Goal: Information Seeking & Learning: Check status

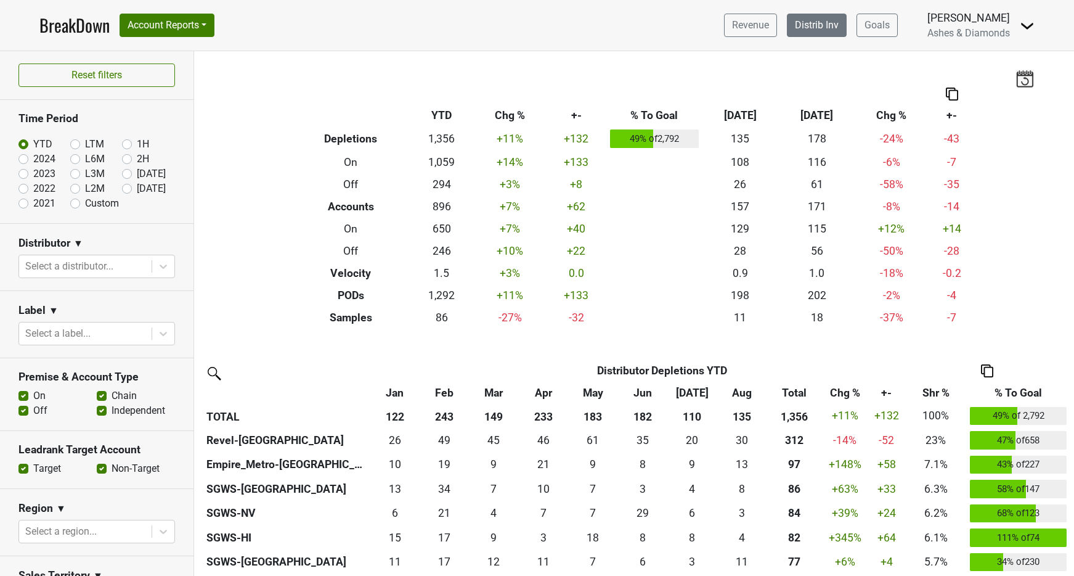
click at [809, 29] on link "Distrib Inv" at bounding box center [817, 25] width 60 height 23
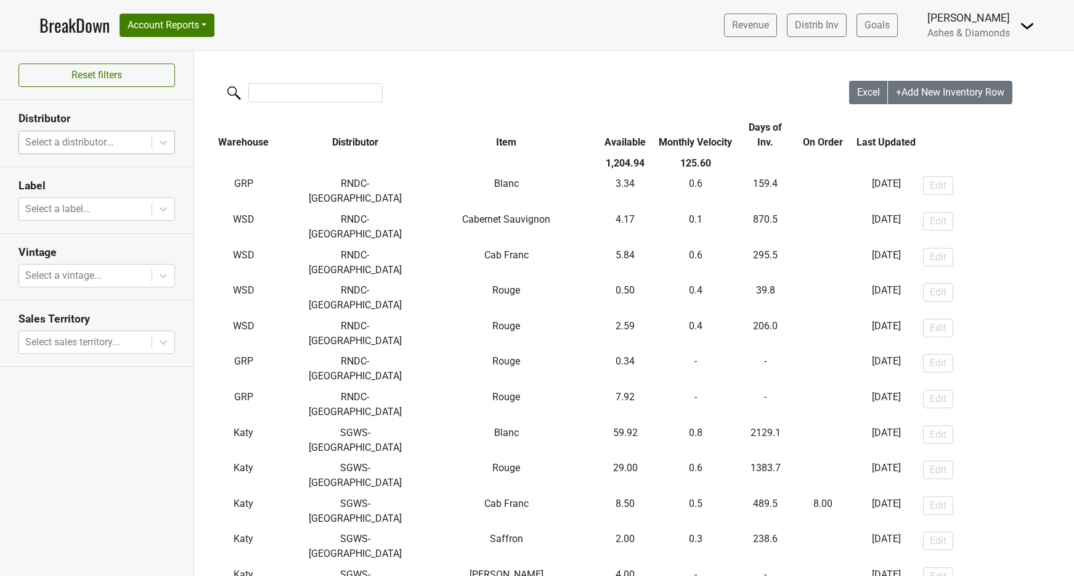
click at [118, 140] on div at bounding box center [85, 142] width 120 height 17
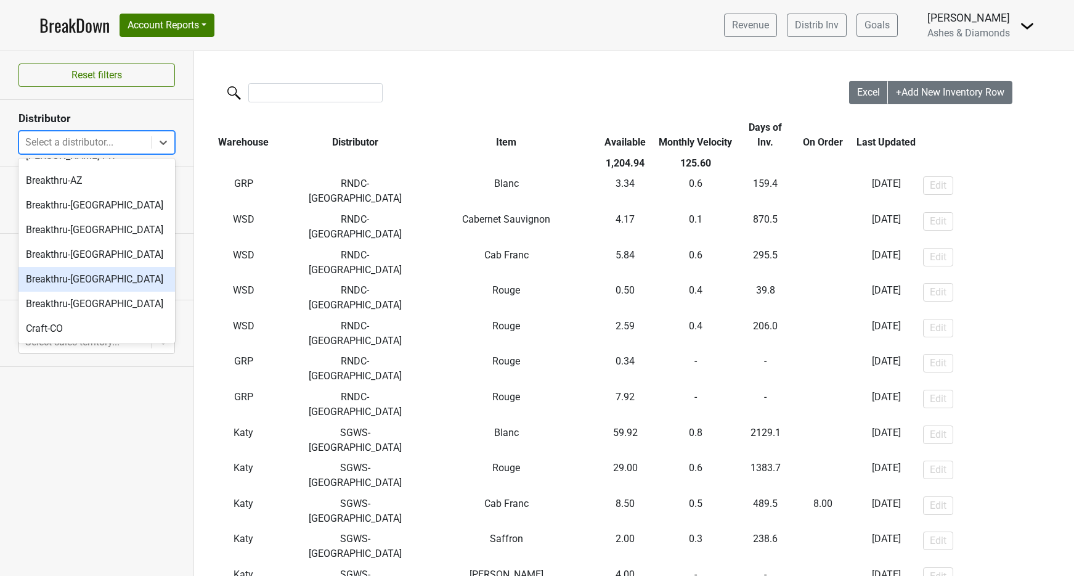
scroll to position [18, 0]
click at [103, 303] on div "Breakthru-WI" at bounding box center [96, 303] width 157 height 25
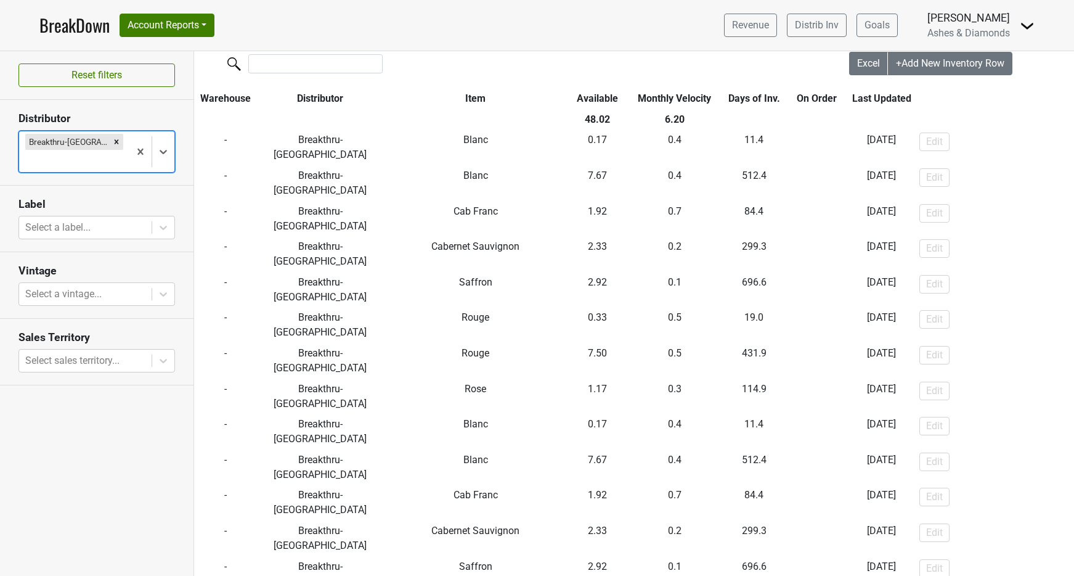
scroll to position [28, 0]
click at [112, 141] on icon "Remove Breakthru-WI" at bounding box center [116, 141] width 9 height 9
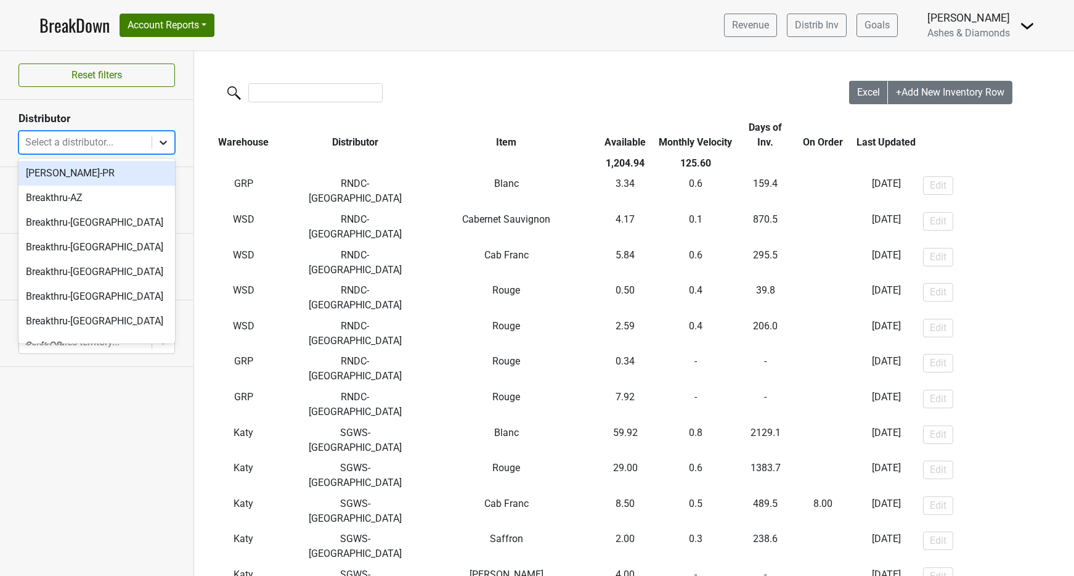
click at [157, 138] on div at bounding box center [163, 142] width 22 height 22
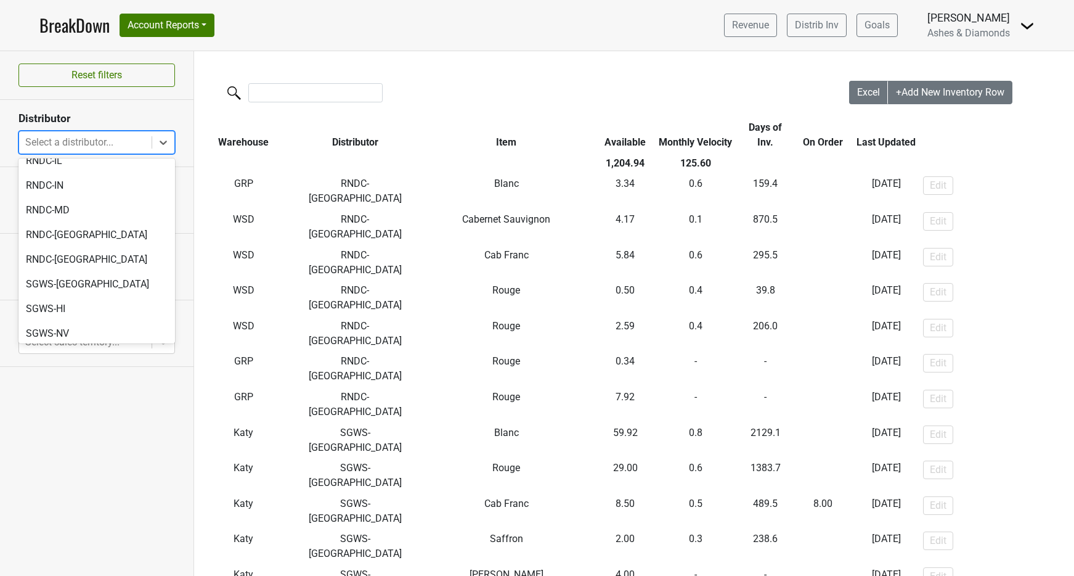
scroll to position [436, 0]
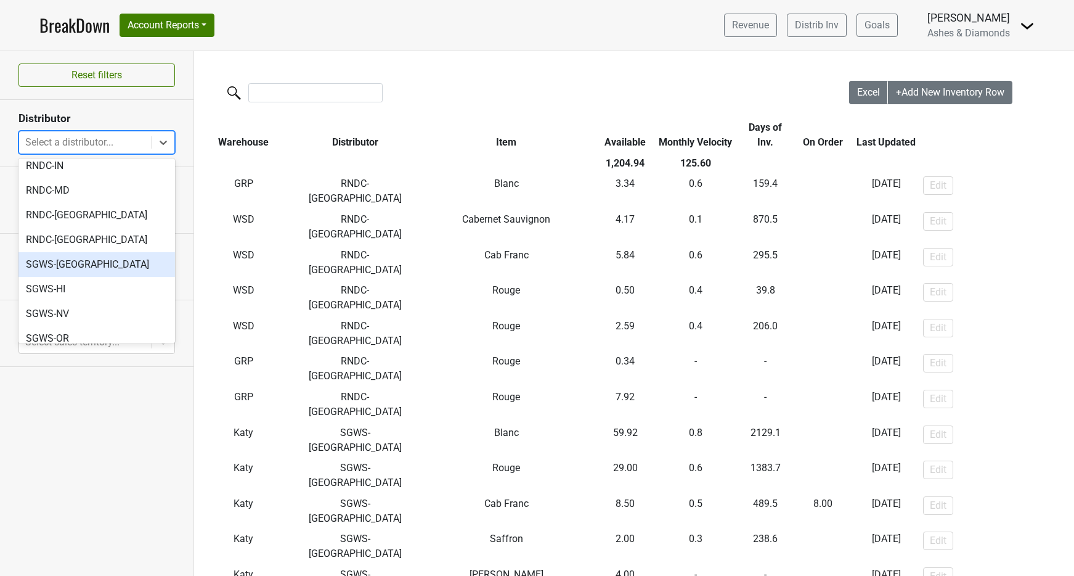
click at [77, 252] on div "SGWS-[GEOGRAPHIC_DATA]" at bounding box center [96, 264] width 157 height 25
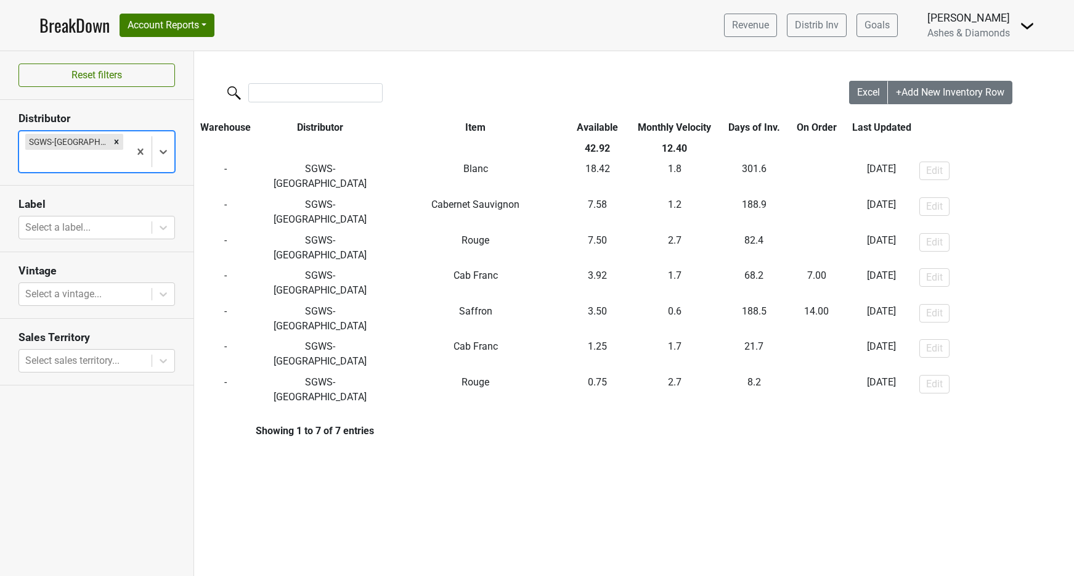
click at [89, 34] on link "BreakDown" at bounding box center [74, 25] width 70 height 26
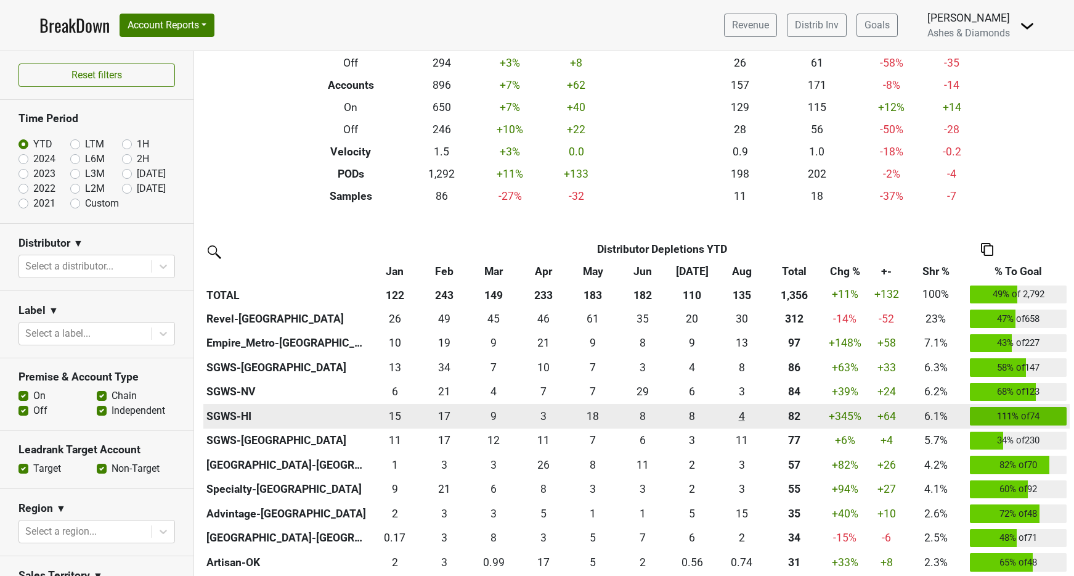
scroll to position [122, 0]
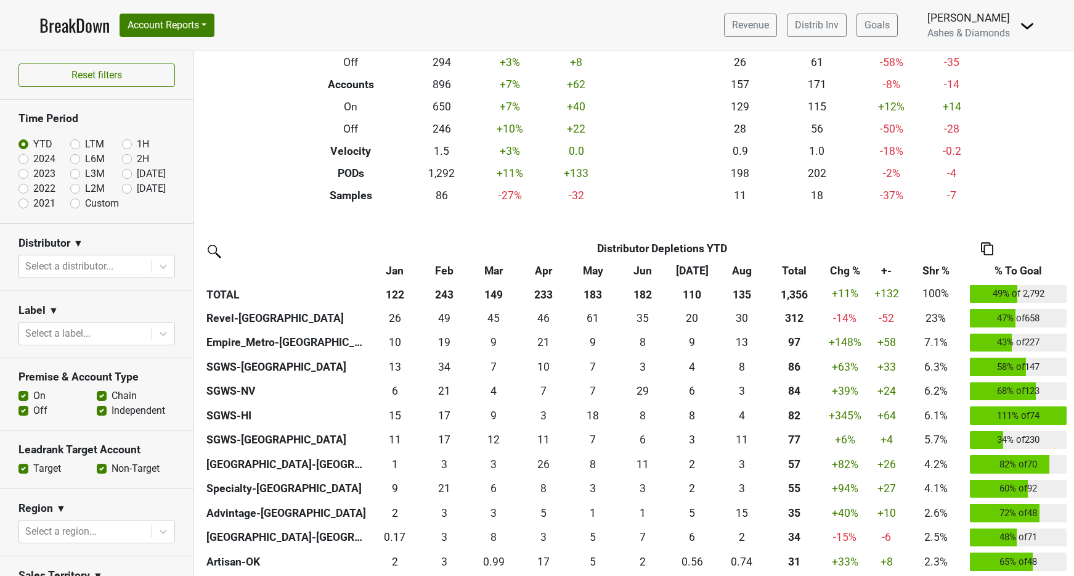
click at [137, 187] on label "[DATE]" at bounding box center [151, 188] width 29 height 15
click at [129, 187] on input "[DATE]" at bounding box center [146, 187] width 49 height 12
radio input "true"
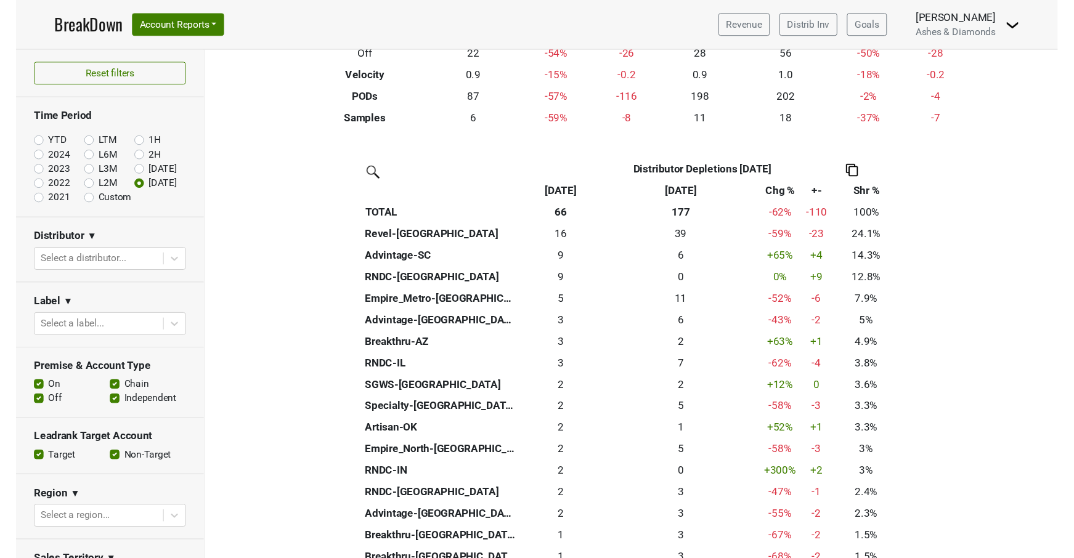
scroll to position [197, 0]
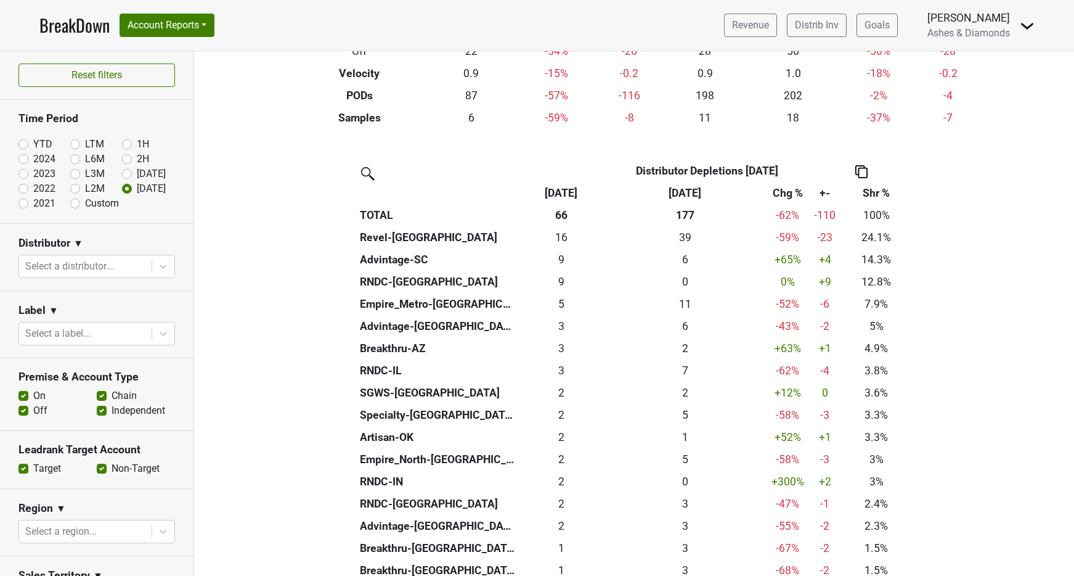
drag, startPoint x: 560, startPoint y: 233, endPoint x: 560, endPoint y: 216, distance: 17.3
click at [560, 233] on div "16 16" at bounding box center [561, 237] width 81 height 16
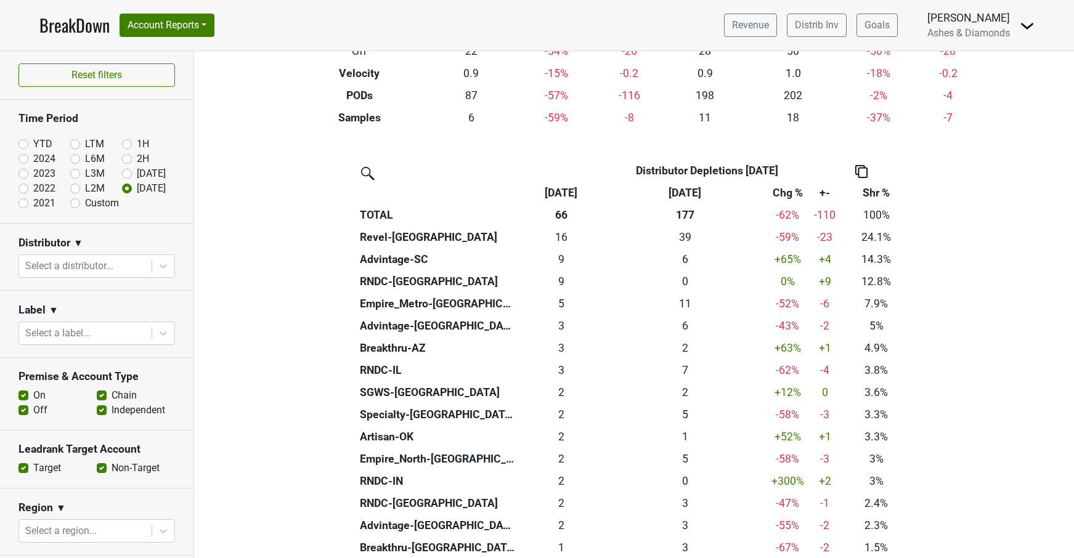
click at [33, 143] on label "YTD" at bounding box center [42, 144] width 19 height 15
click at [26, 143] on input "YTD" at bounding box center [42, 143] width 49 height 12
radio input "true"
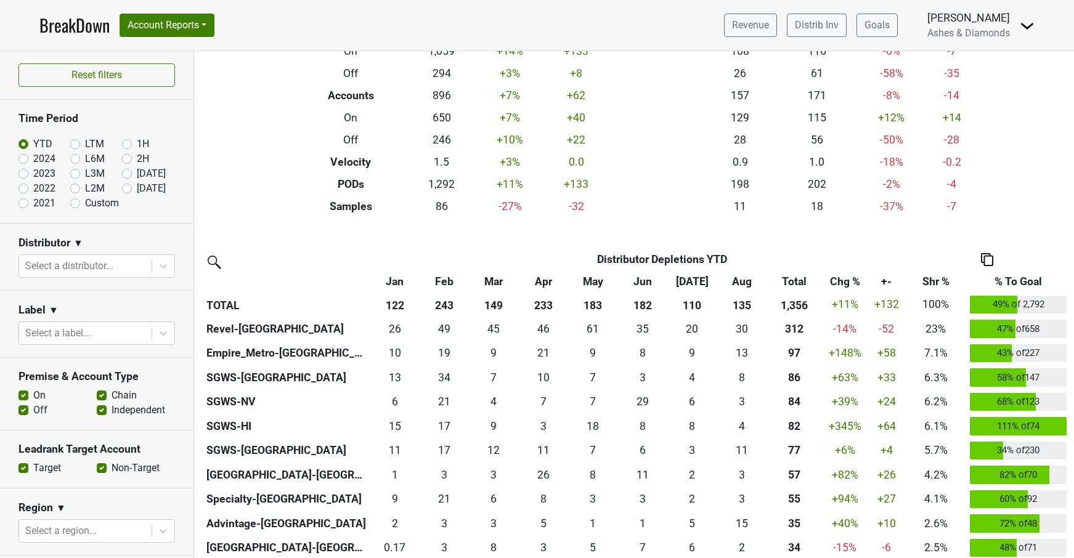
scroll to position [153, 0]
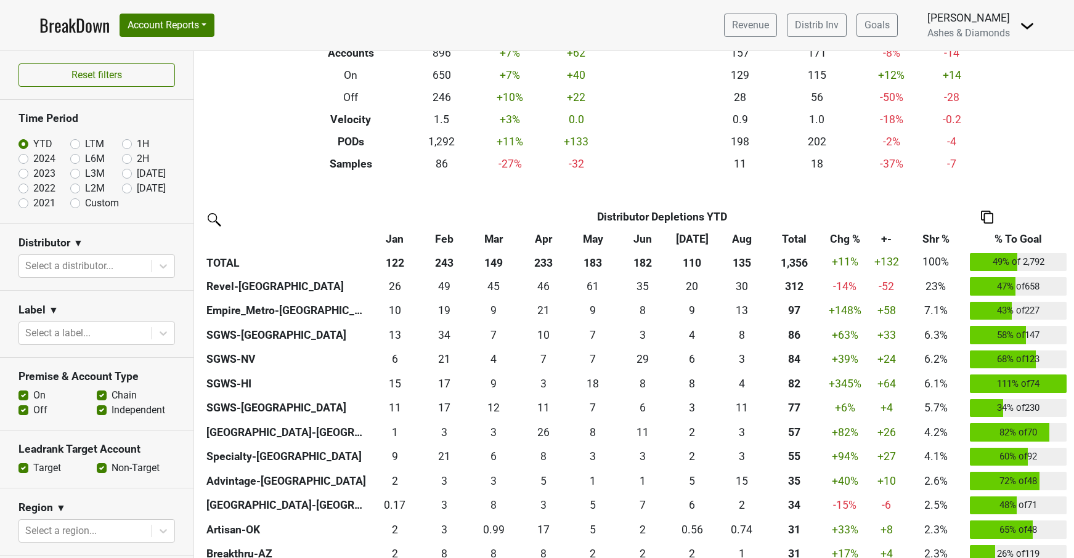
click at [137, 186] on label "[DATE]" at bounding box center [151, 188] width 29 height 15
click at [129, 186] on input "[DATE]" at bounding box center [146, 187] width 49 height 12
radio input "true"
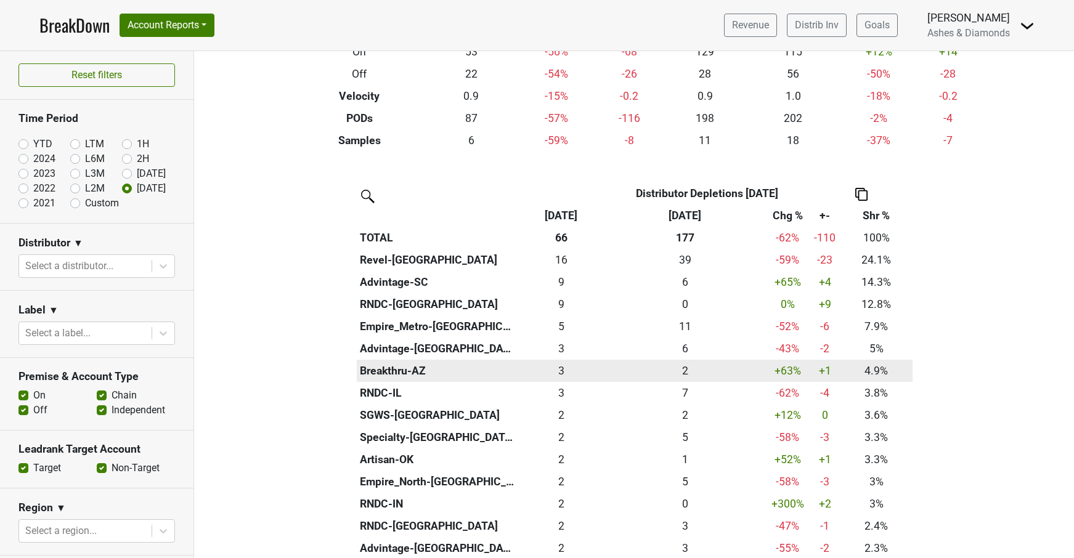
scroll to position [176, 0]
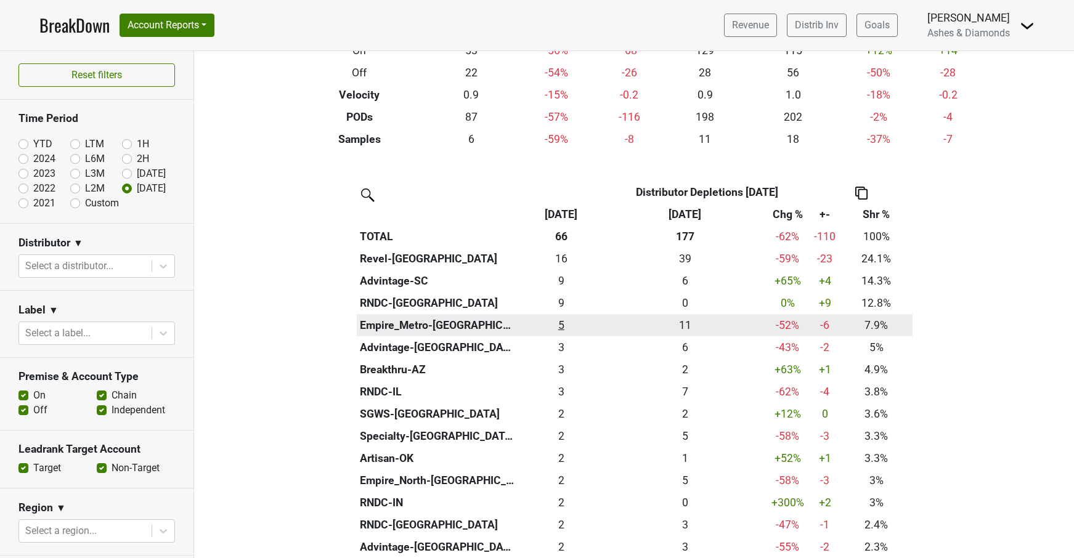
click at [564, 321] on div "5.25 5" at bounding box center [561, 325] width 81 height 16
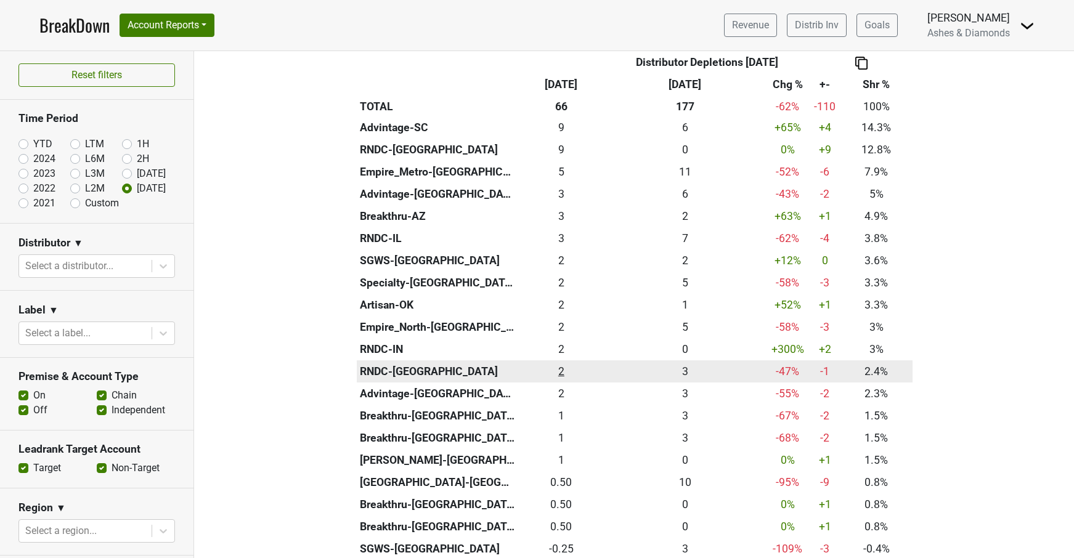
scroll to position [380, 0]
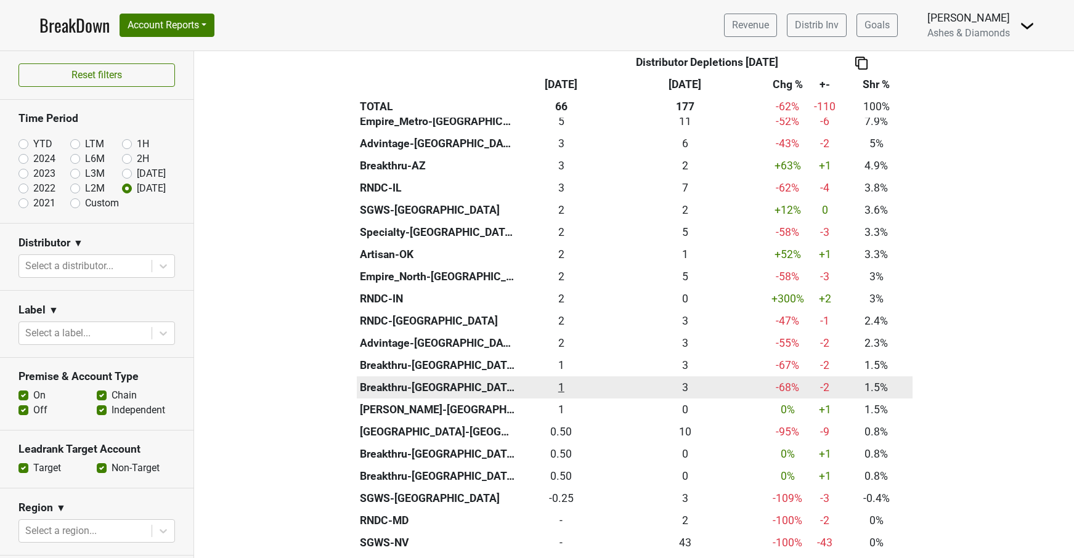
click at [564, 380] on div "1 1" at bounding box center [561, 388] width 81 height 16
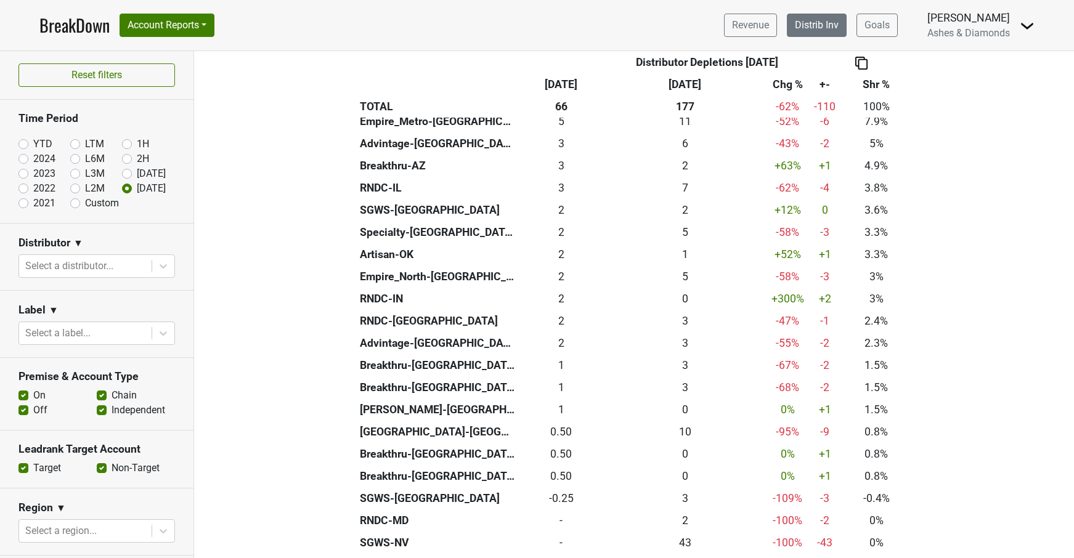
click at [826, 27] on link "Distrib Inv" at bounding box center [817, 25] width 60 height 23
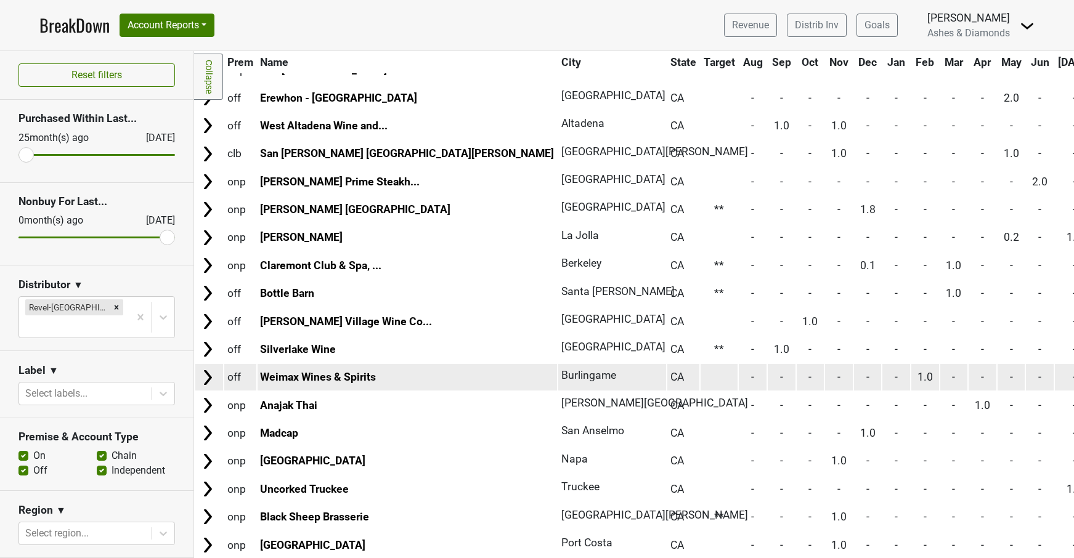
scroll to position [2153, 0]
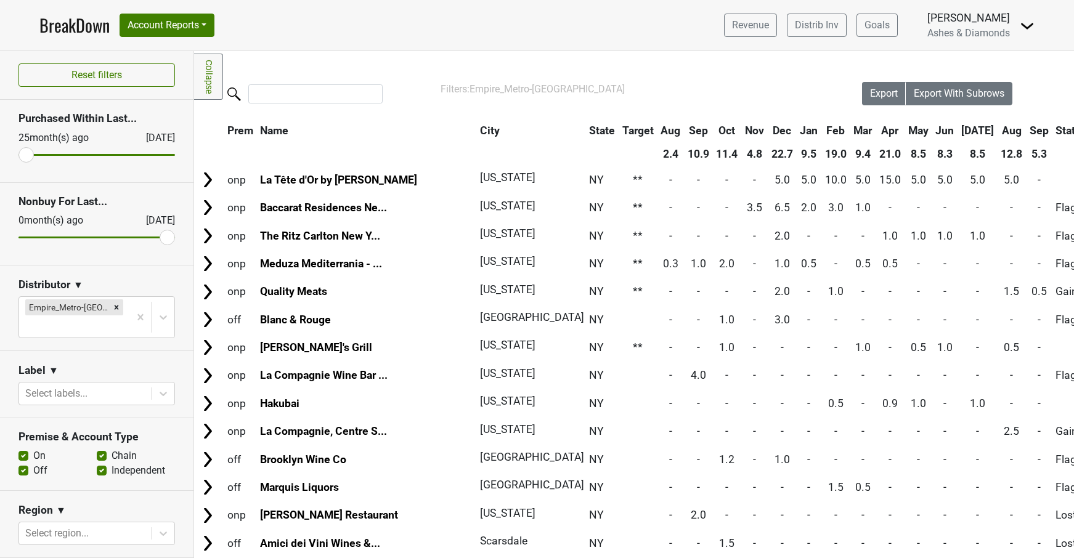
click at [81, 25] on link "BreakDown" at bounding box center [74, 25] width 70 height 26
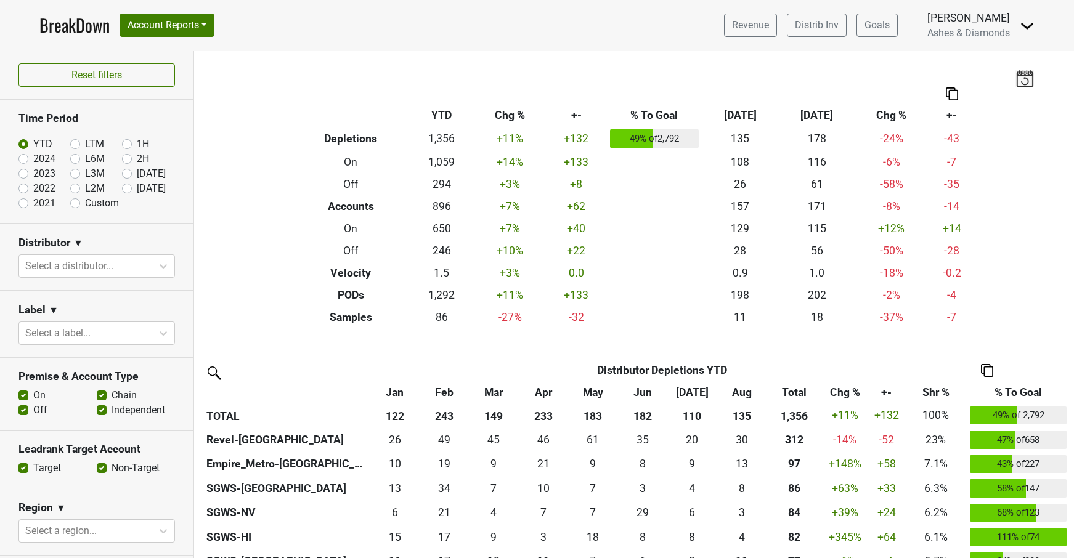
click at [137, 186] on label "[DATE]" at bounding box center [151, 188] width 29 height 15
click at [126, 186] on input "Sep '25" at bounding box center [146, 187] width 49 height 12
radio input "true"
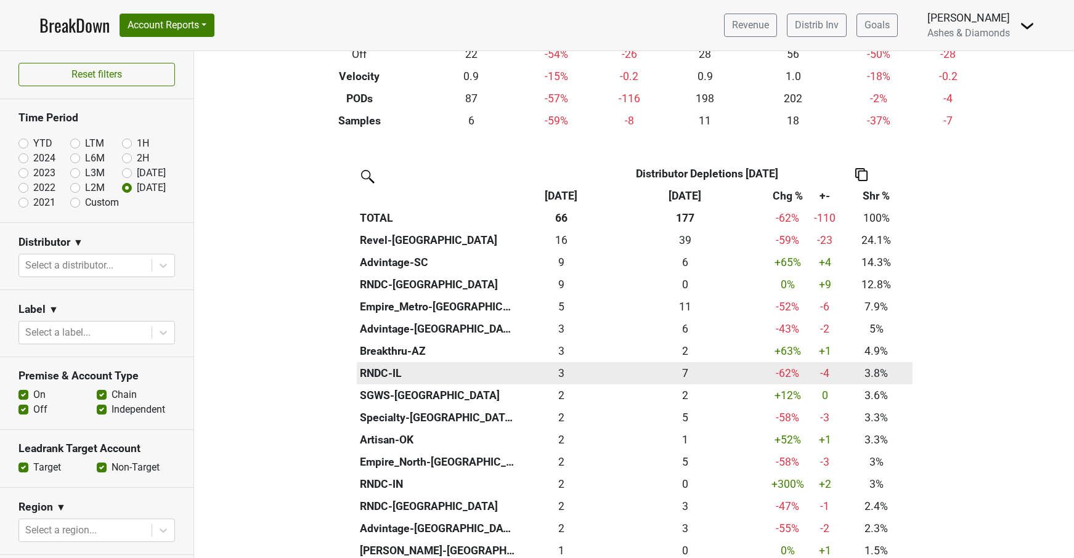
scroll to position [199, 0]
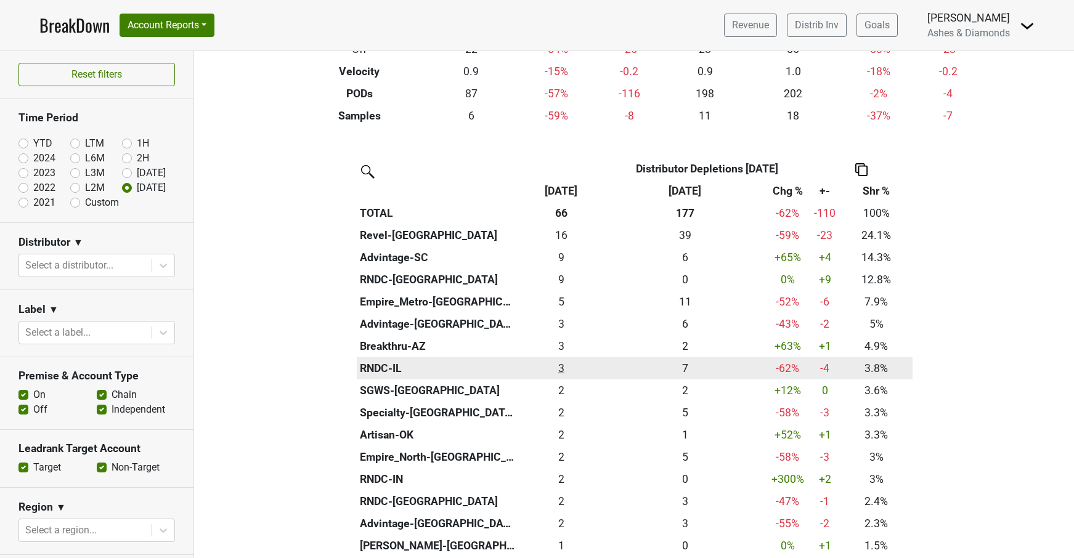
click at [561, 365] on div "2.5 3" at bounding box center [561, 369] width 81 height 16
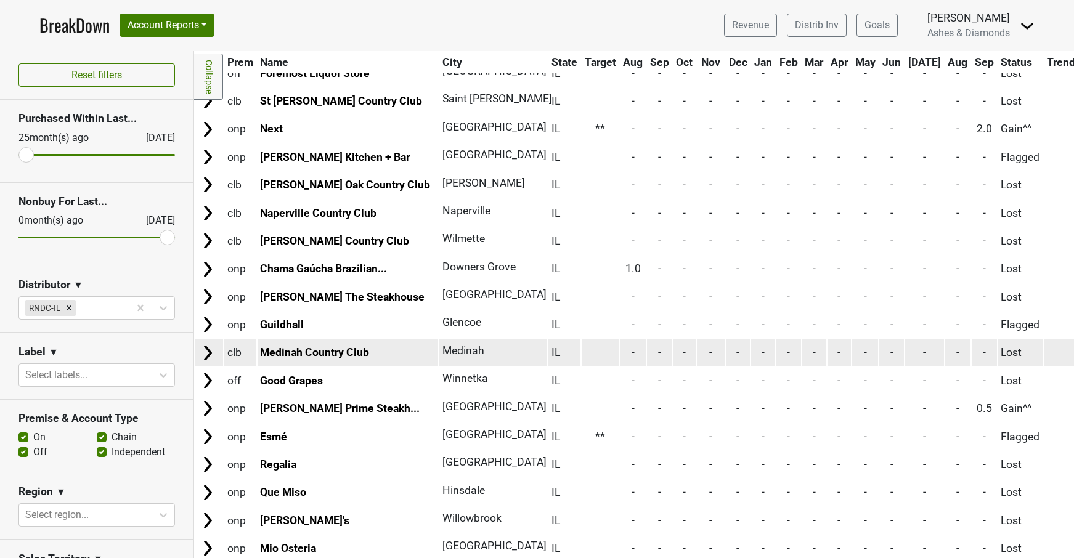
scroll to position [918, 0]
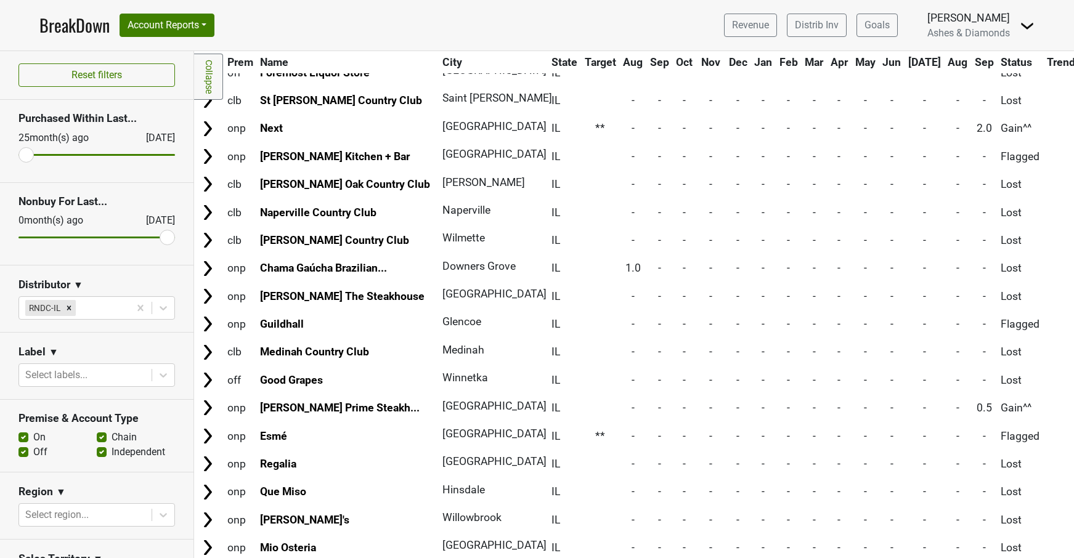
click at [59, 21] on link "BreakDown" at bounding box center [74, 25] width 70 height 26
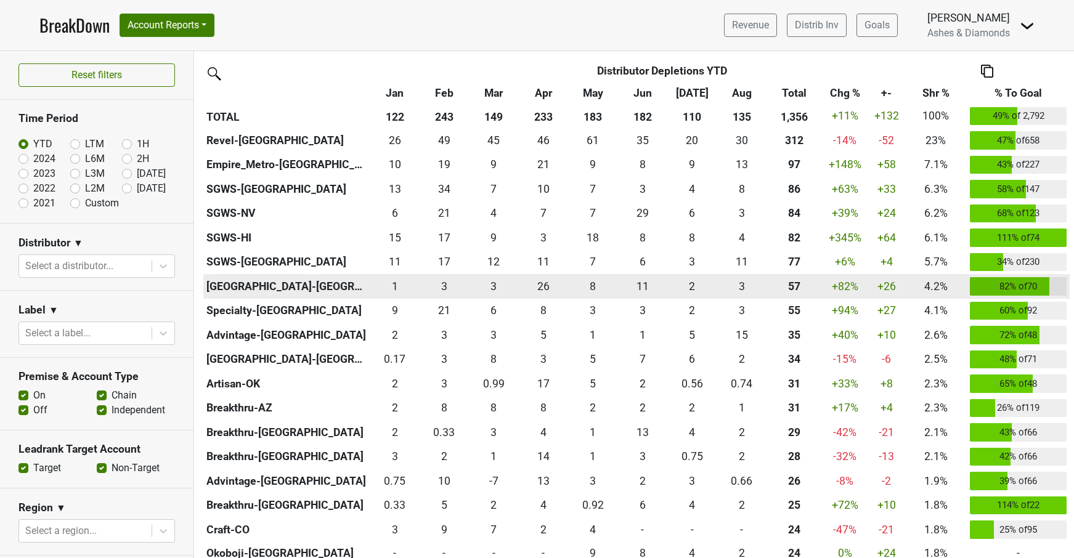
scroll to position [301, 0]
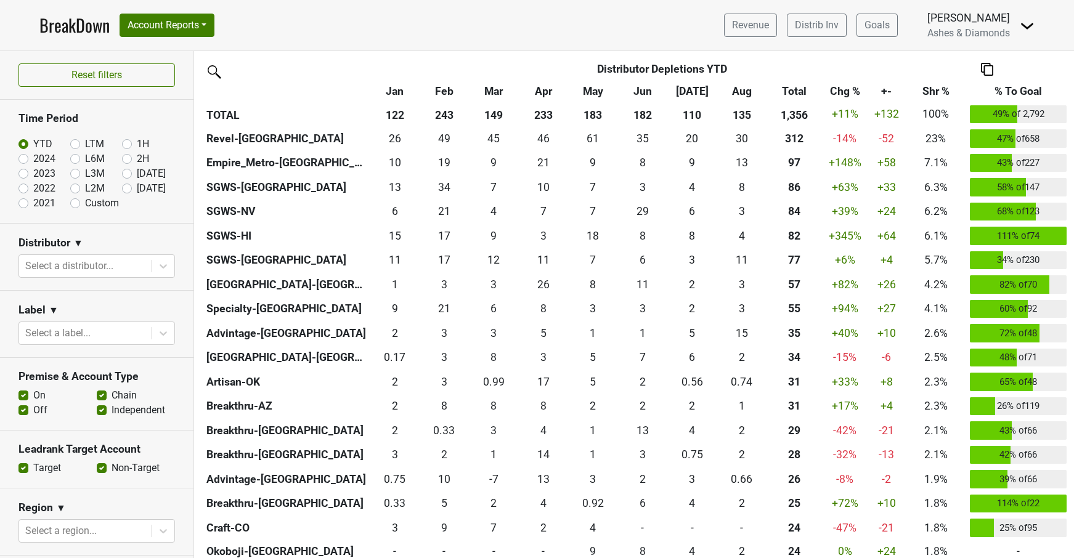
click at [137, 186] on label "[DATE]" at bounding box center [151, 188] width 29 height 15
click at [124, 186] on input "[DATE]" at bounding box center [146, 187] width 49 height 12
radio input "true"
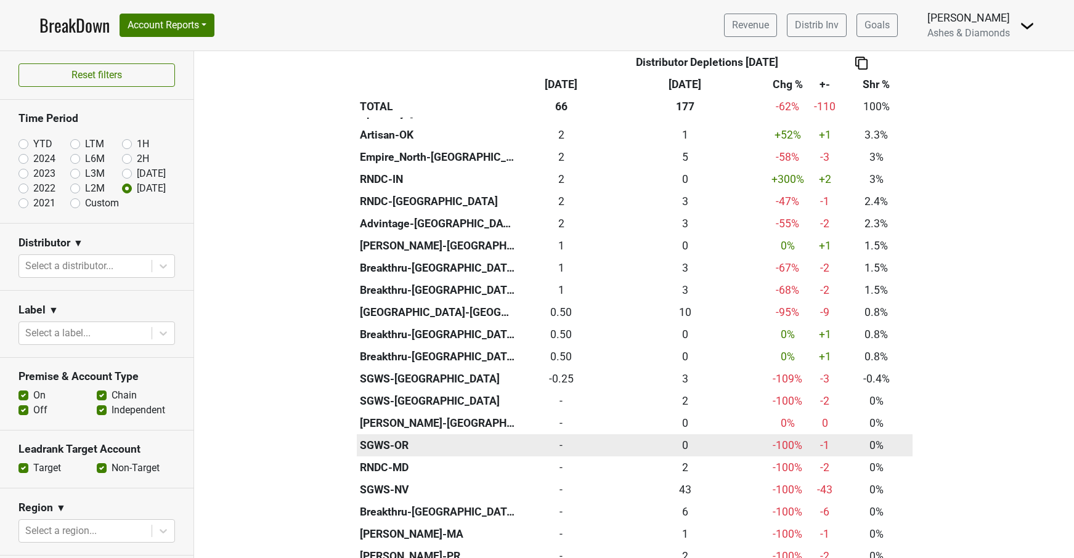
scroll to position [500, 0]
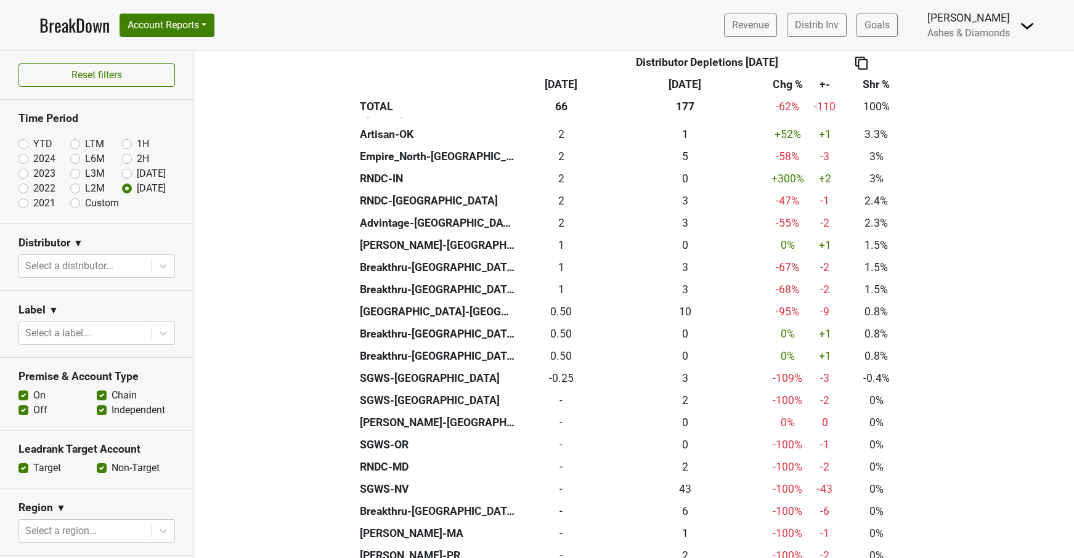
click at [67, 25] on link "BreakDown" at bounding box center [74, 25] width 70 height 26
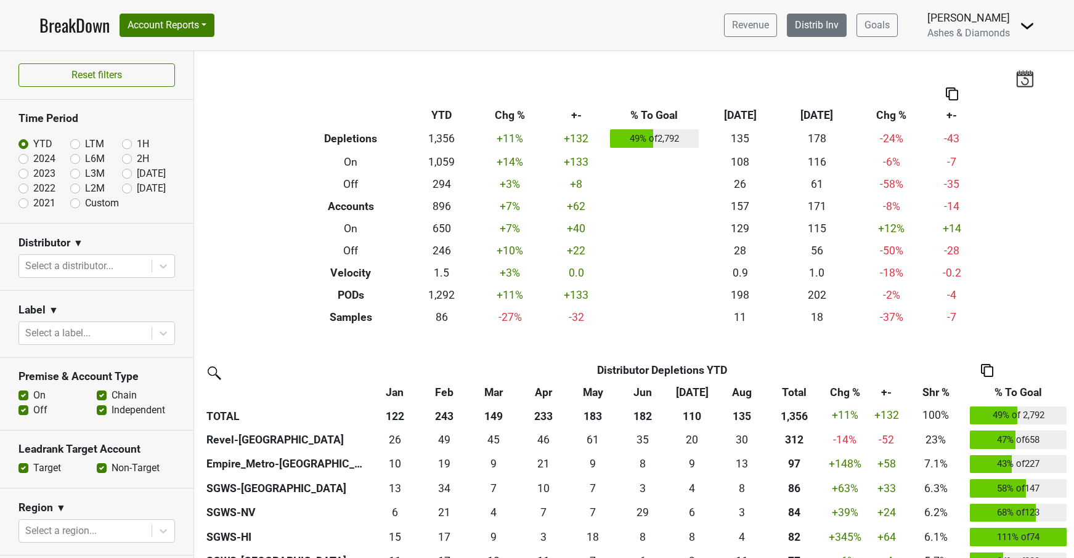
click at [812, 23] on link "Distrib Inv" at bounding box center [817, 25] width 60 height 23
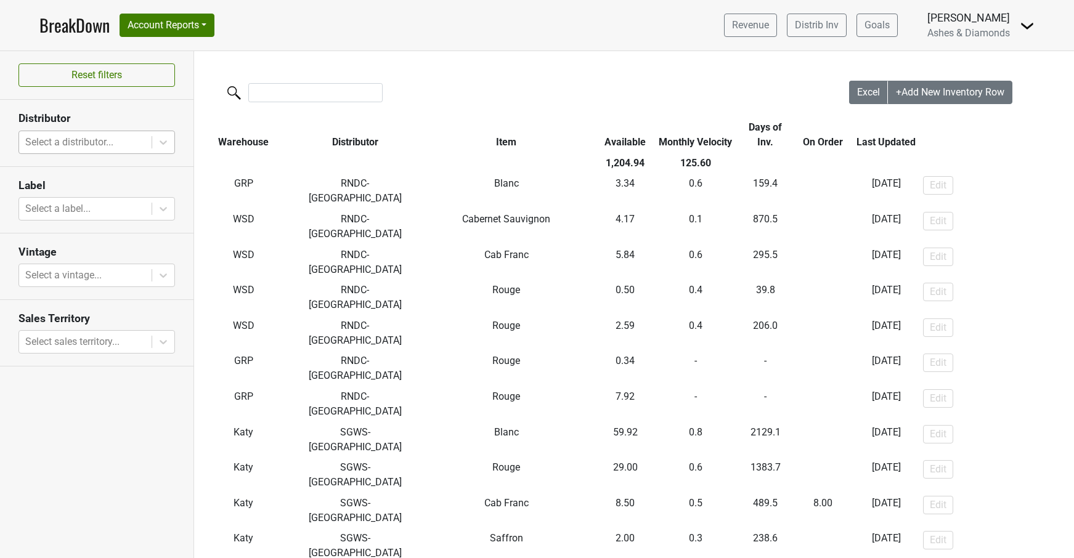
click at [126, 144] on div at bounding box center [85, 142] width 120 height 17
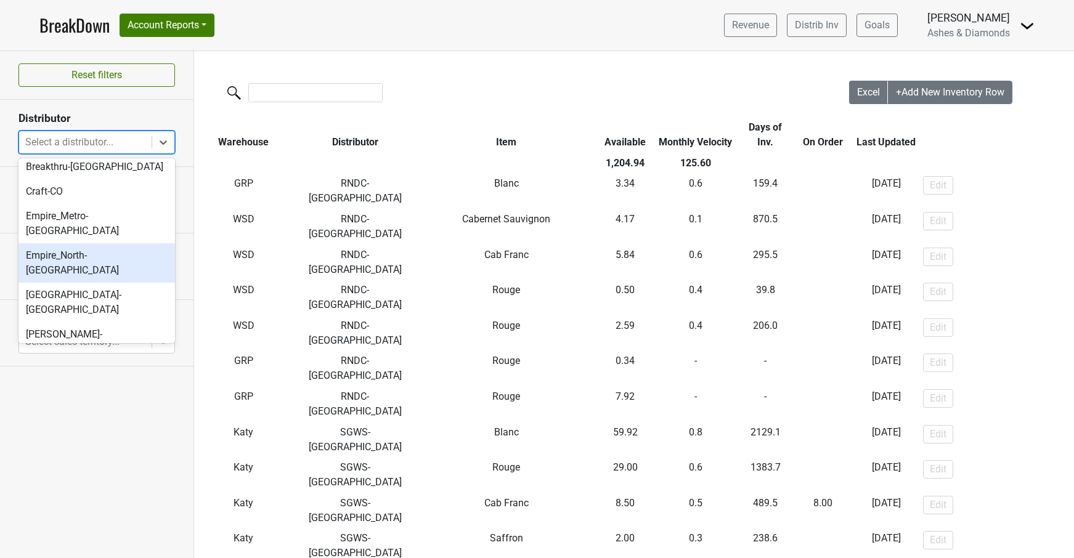
scroll to position [195, 0]
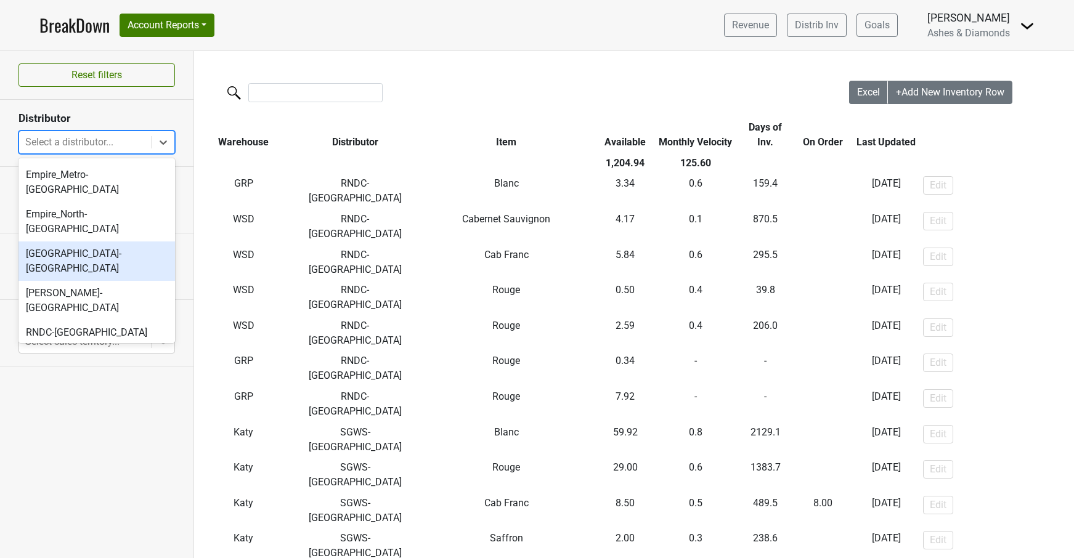
click at [112, 242] on div "Great Lakes-MI" at bounding box center [96, 261] width 157 height 39
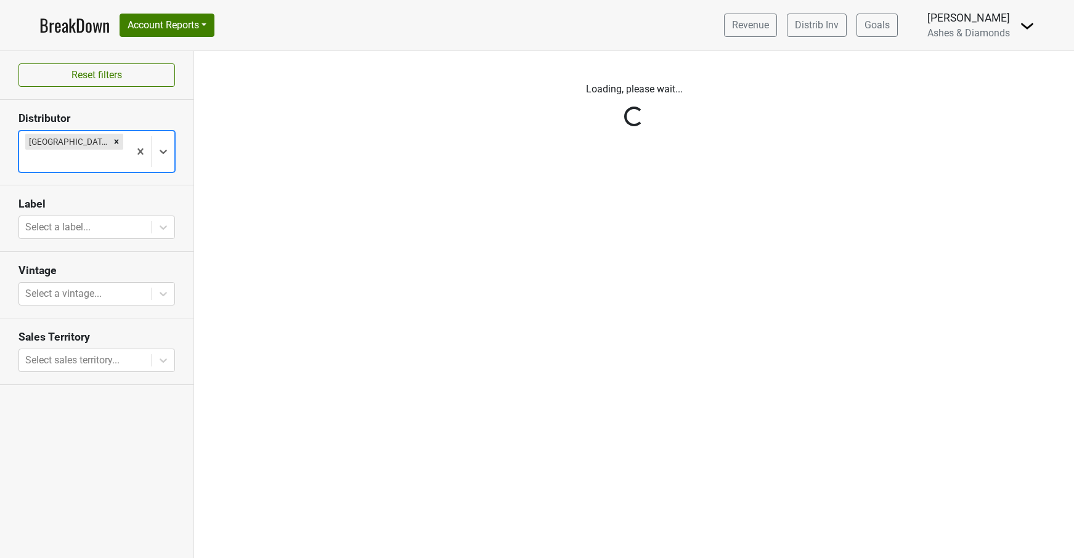
scroll to position [0, 0]
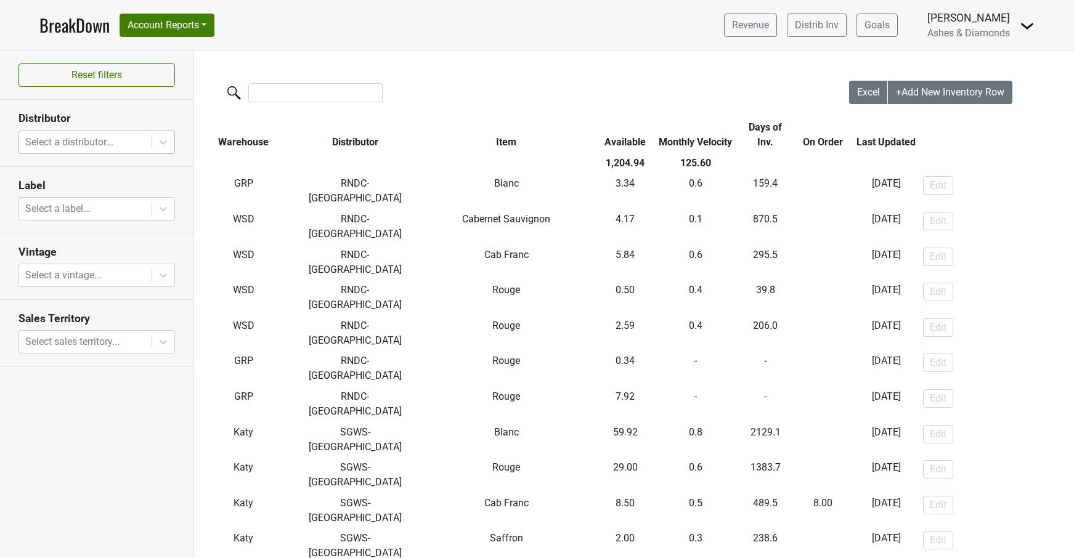
click at [121, 141] on div at bounding box center [85, 142] width 120 height 17
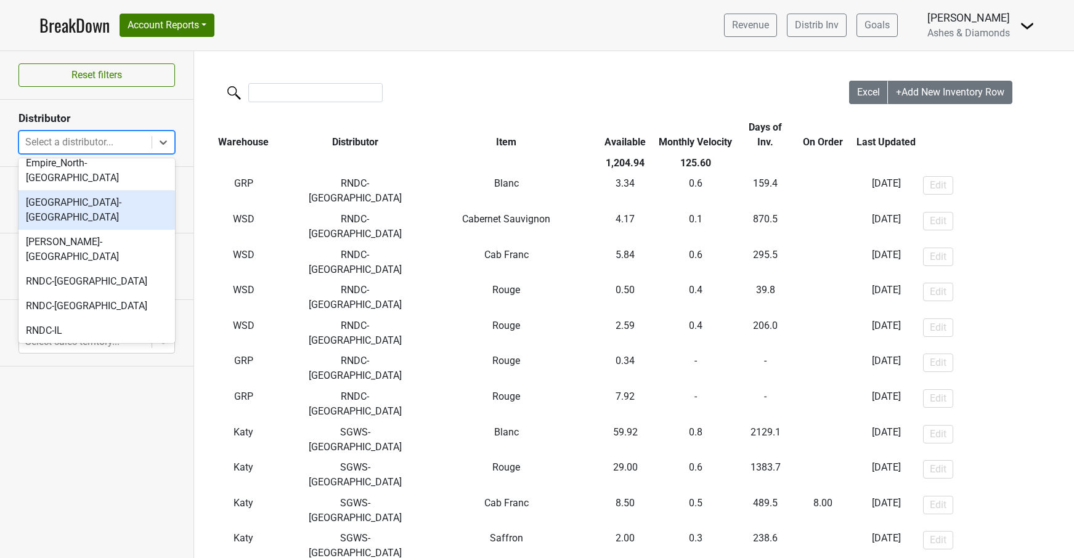
scroll to position [252, 0]
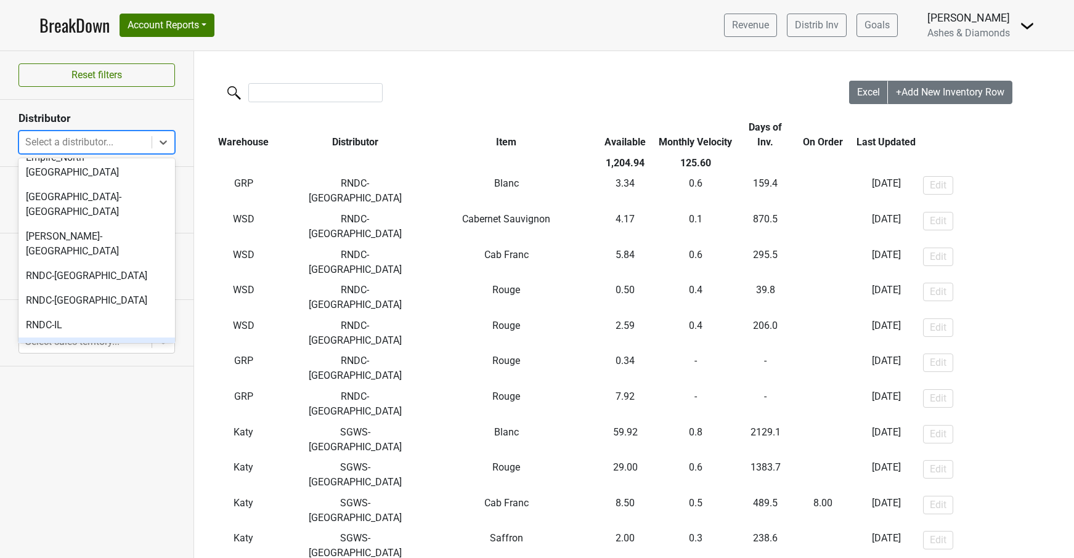
click at [78, 338] on div "RNDC-IN" at bounding box center [96, 350] width 157 height 25
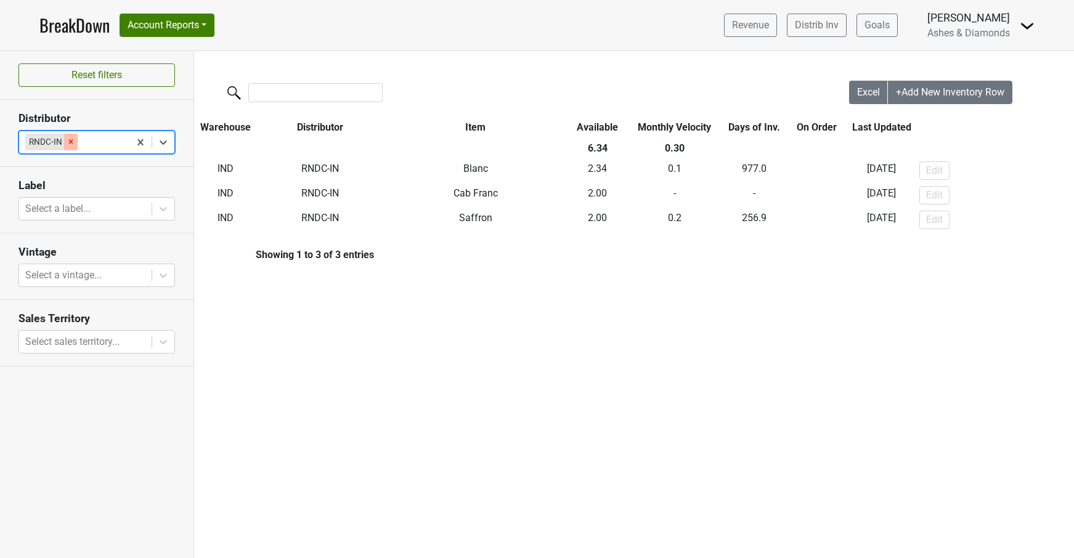
click at [67, 142] on icon "Remove RNDC-IN" at bounding box center [71, 141] width 9 height 9
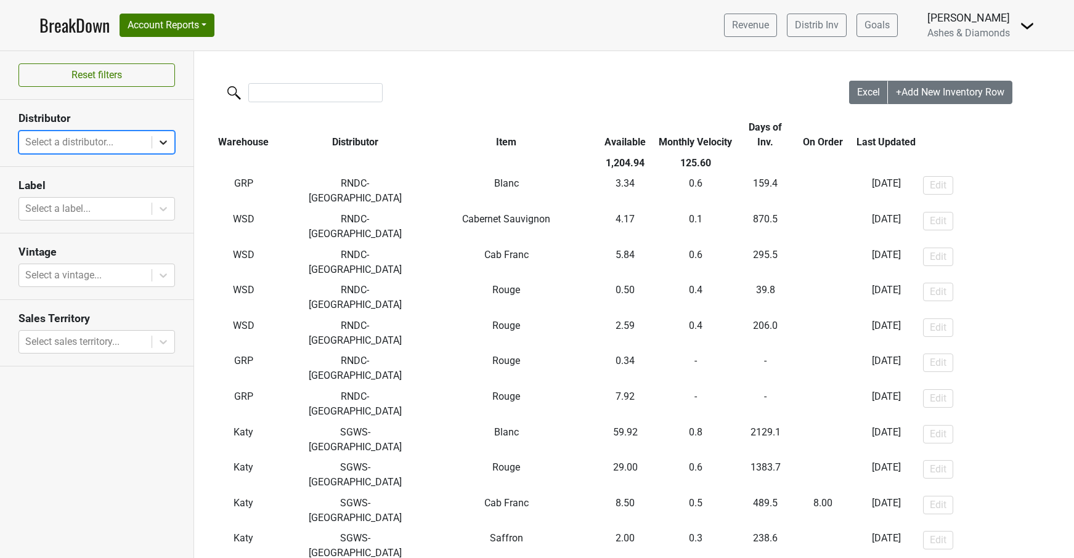
click at [159, 139] on icon at bounding box center [163, 142] width 12 height 12
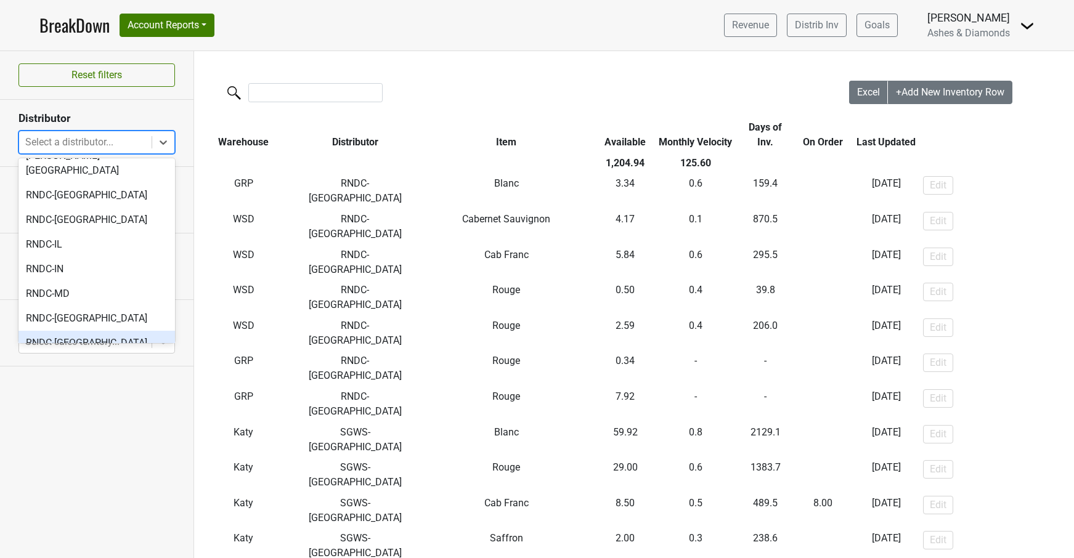
scroll to position [340, 0]
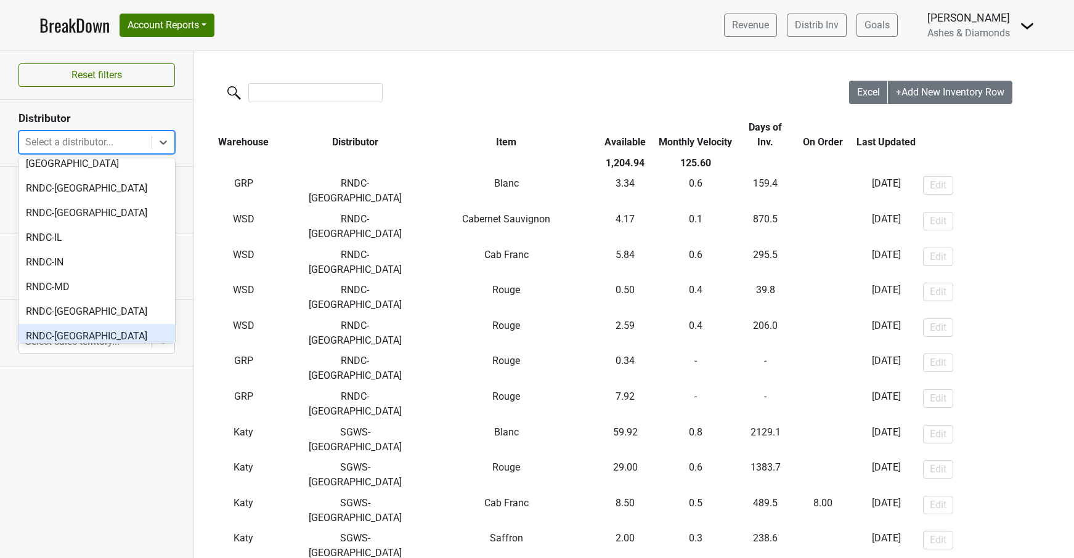
click at [81, 324] on div "RNDC-[GEOGRAPHIC_DATA]" at bounding box center [96, 336] width 157 height 25
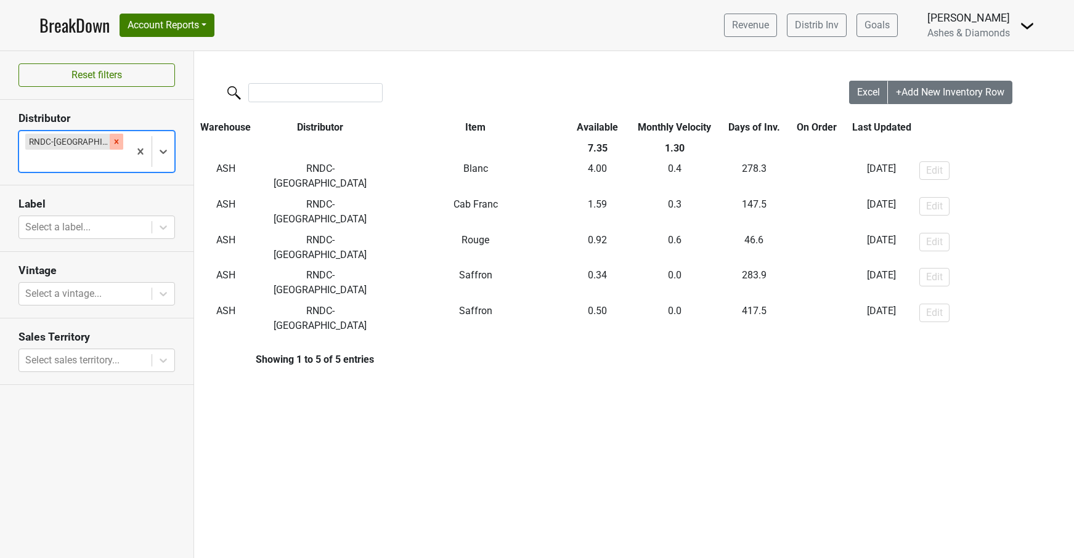
click at [110, 137] on div "Remove RNDC-VA" at bounding box center [117, 142] width 14 height 16
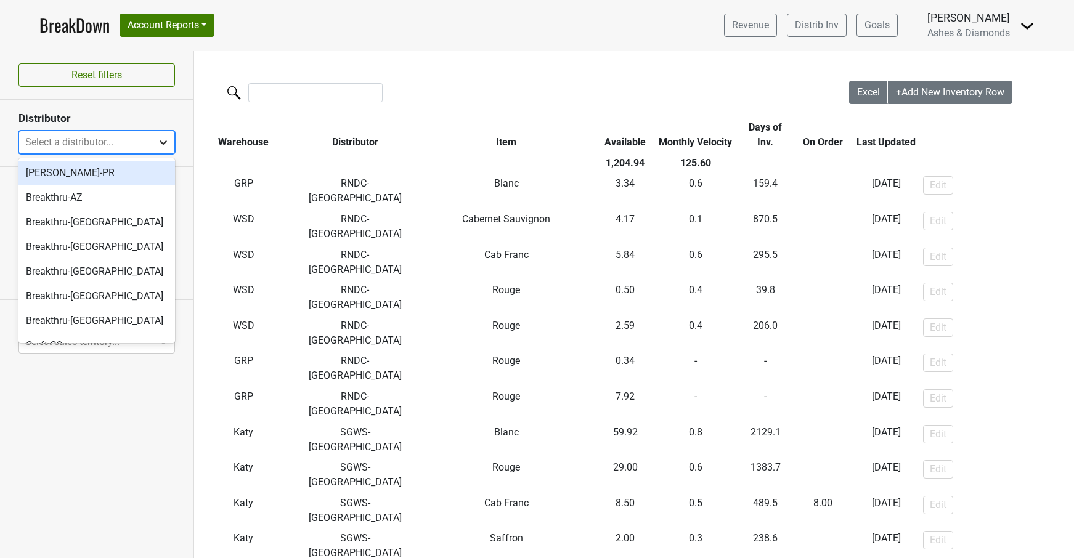
click at [161, 144] on icon at bounding box center [163, 142] width 12 height 12
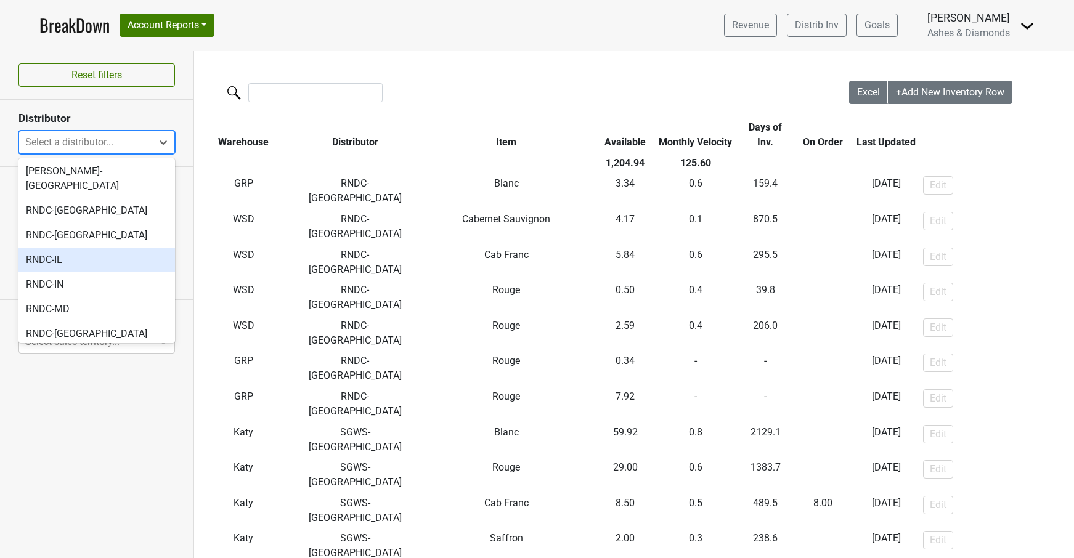
scroll to position [332, 0]
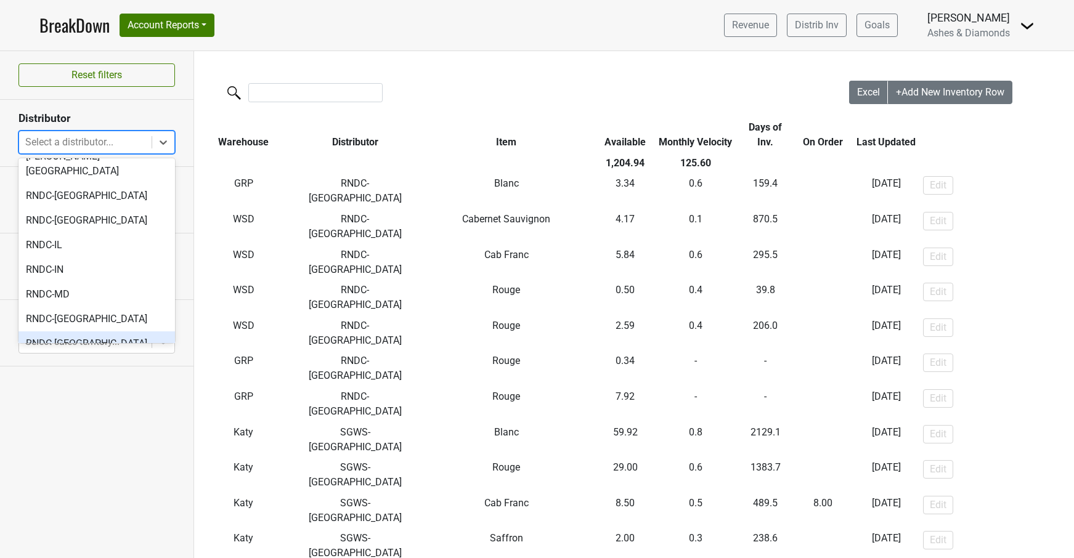
click at [99, 332] on div "RNDC-[GEOGRAPHIC_DATA]" at bounding box center [96, 344] width 157 height 25
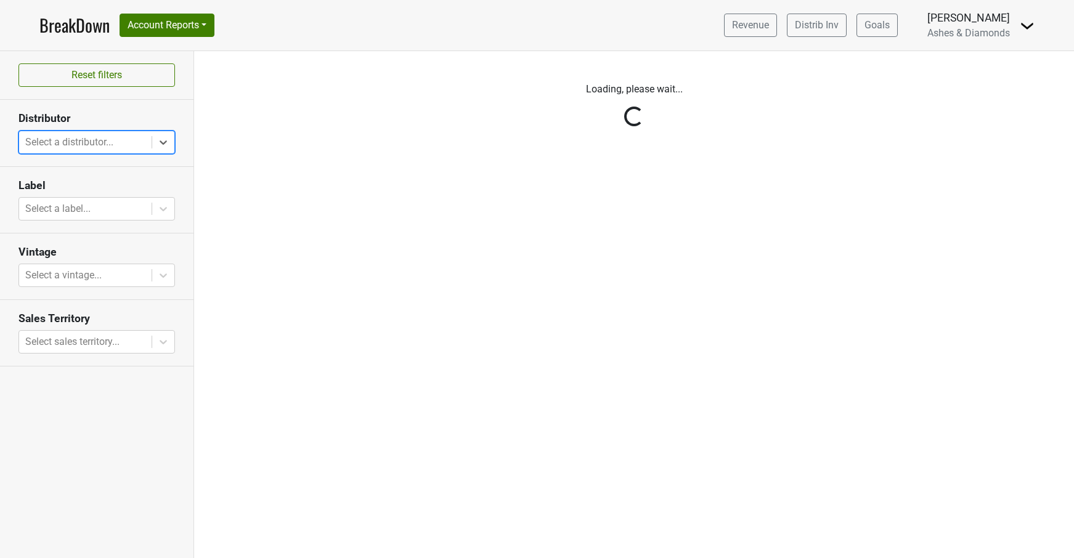
scroll to position [0, 0]
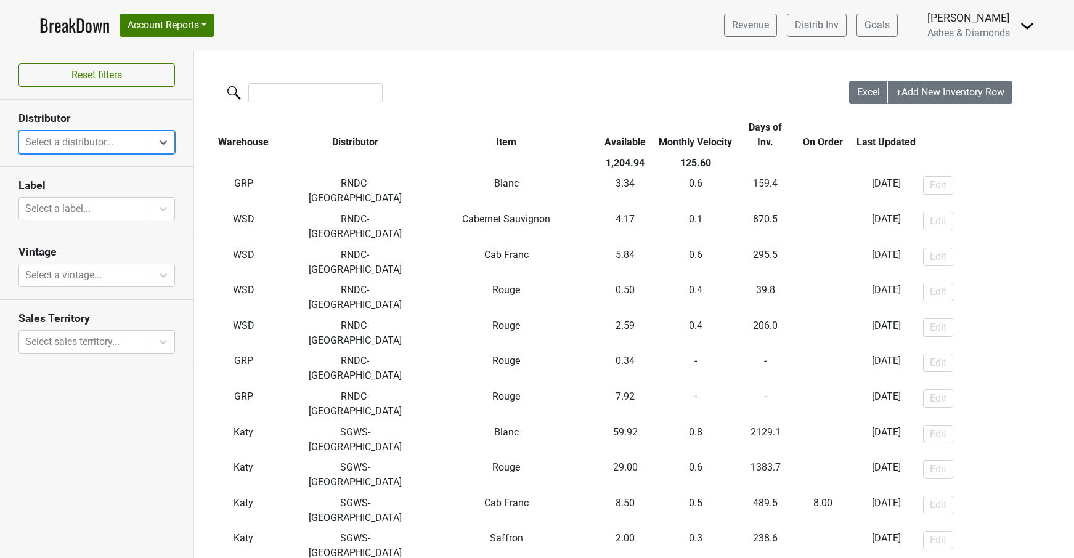
click at [126, 139] on div at bounding box center [85, 142] width 120 height 17
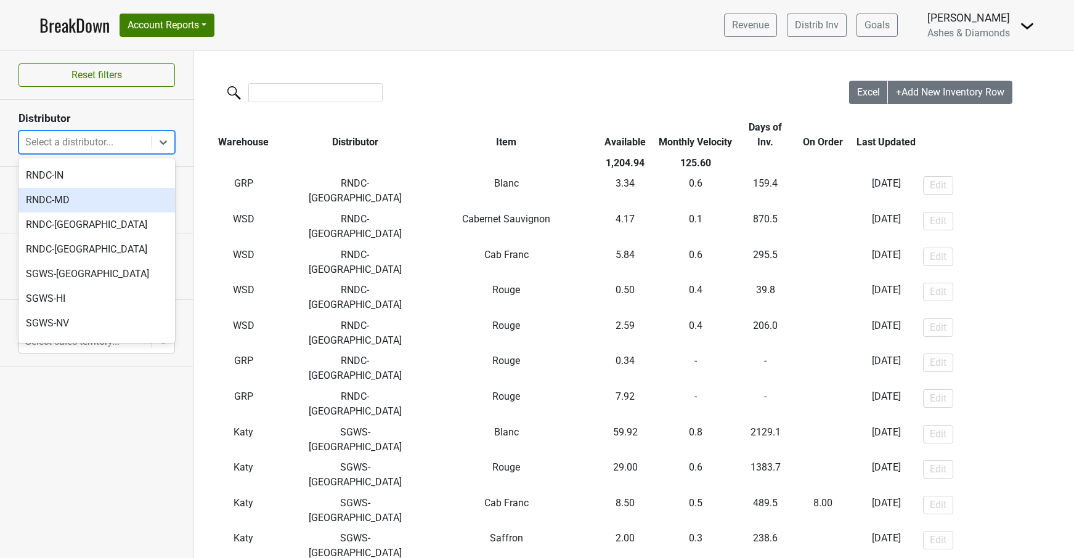
scroll to position [428, 0]
click at [69, 26] on link "BreakDown" at bounding box center [74, 25] width 70 height 26
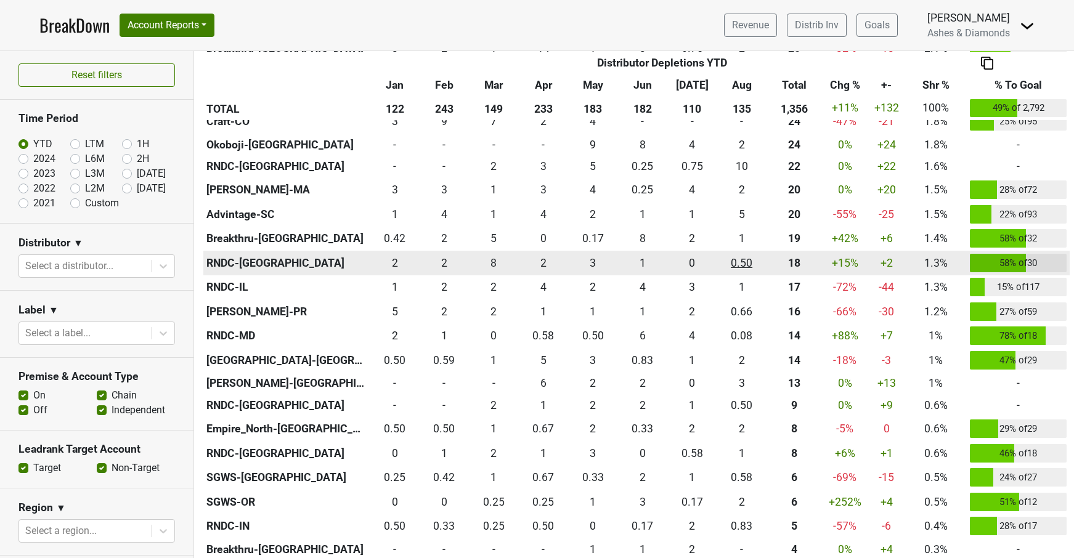
scroll to position [709, 0]
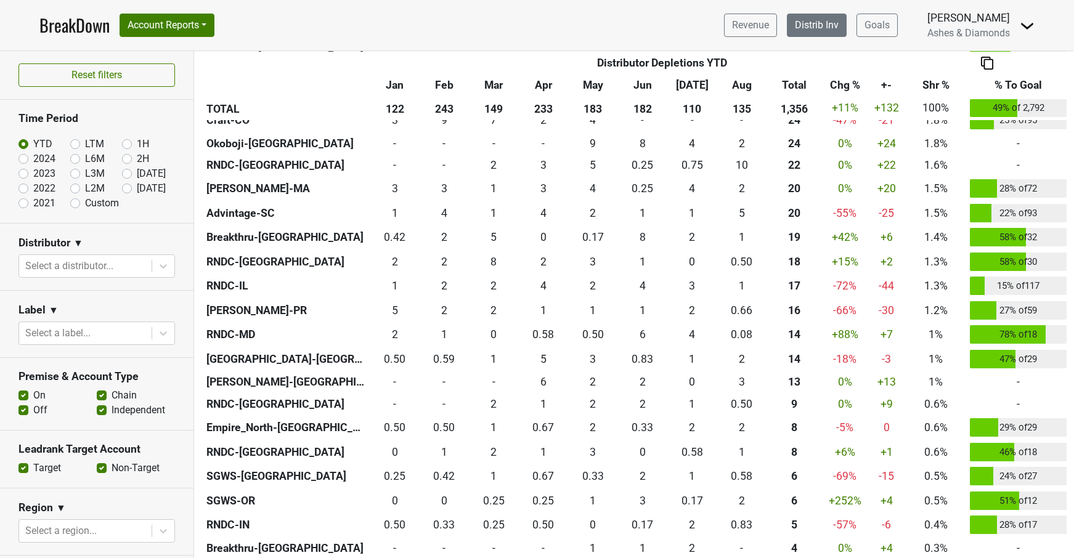
click at [804, 30] on link "Distrib Inv" at bounding box center [817, 25] width 60 height 23
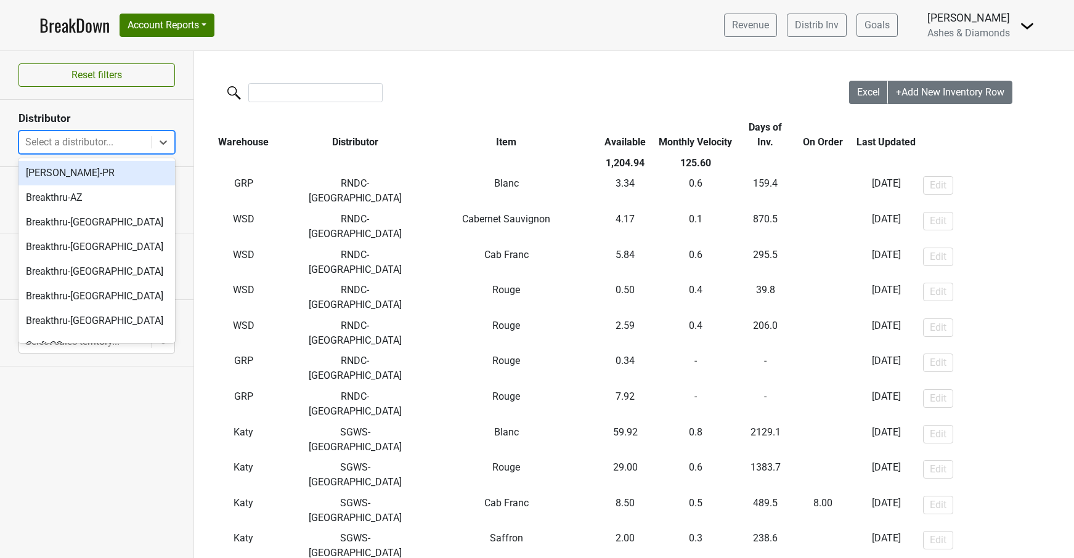
click at [102, 141] on div "Select a distributor..." at bounding box center [85, 142] width 120 height 15
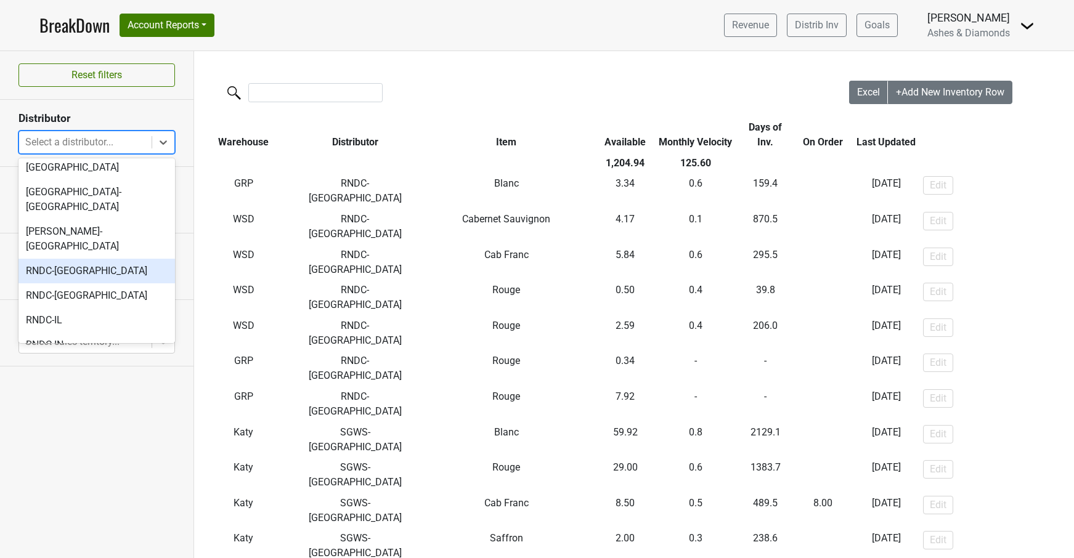
scroll to position [225, 0]
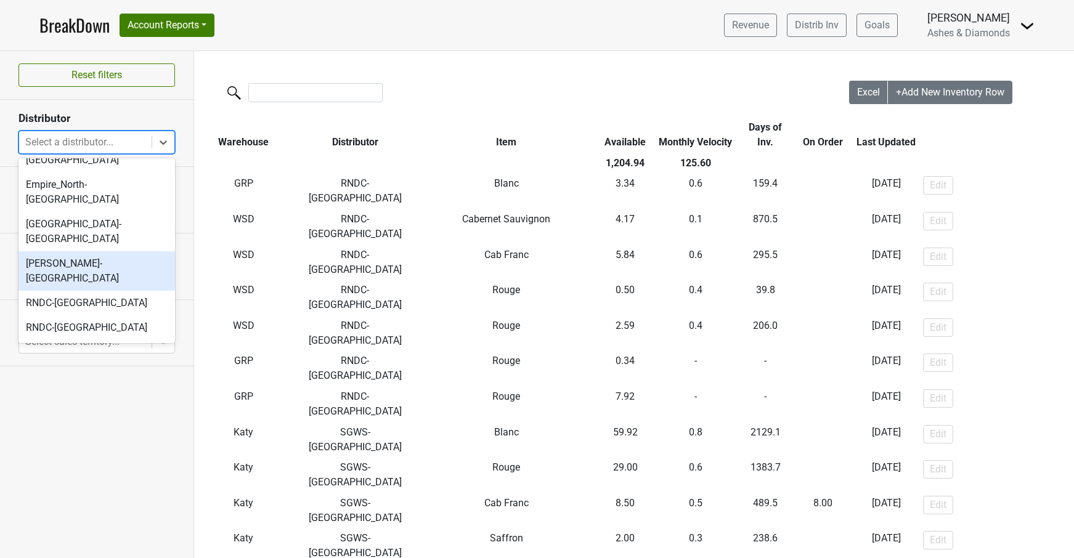
click at [76, 251] on div "Kellogg-DC" at bounding box center [96, 270] width 157 height 39
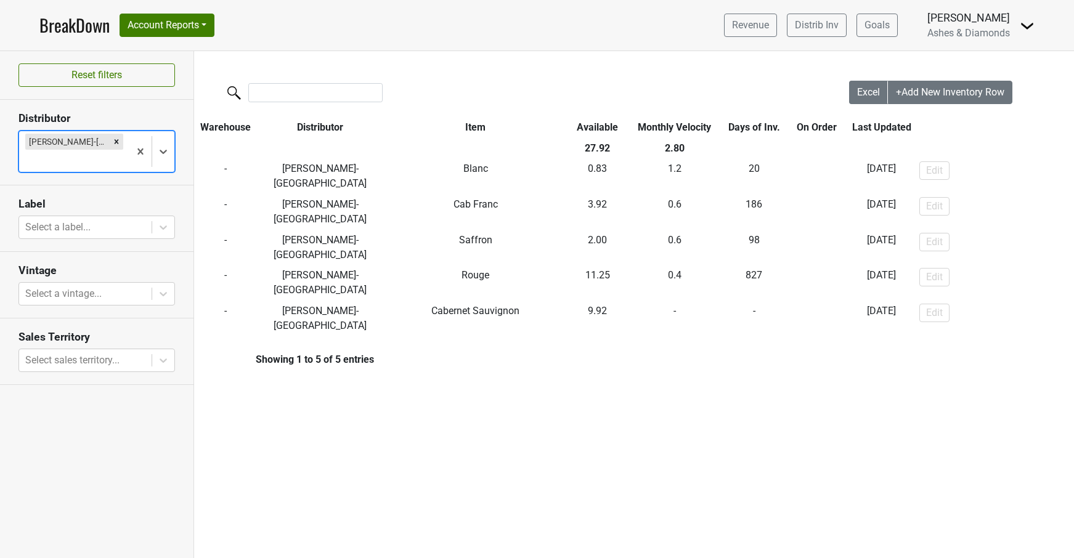
click at [81, 28] on link "BreakDown" at bounding box center [74, 25] width 70 height 26
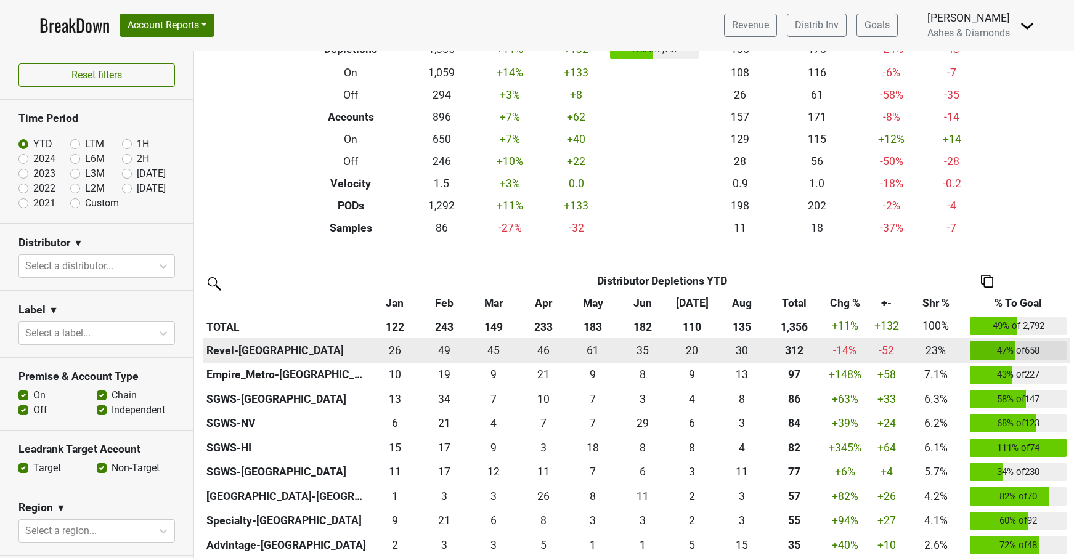
scroll to position [90, 0]
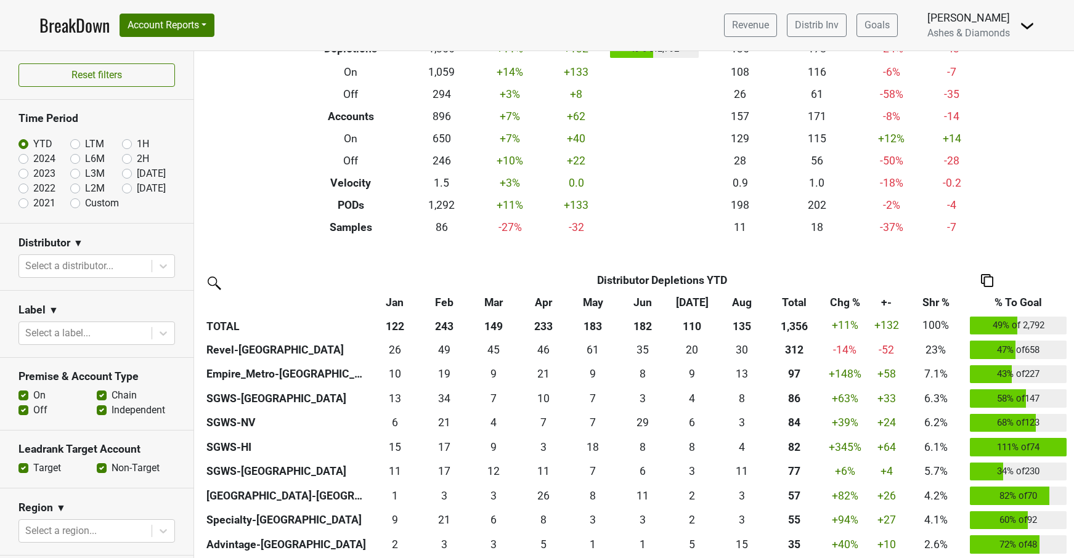
click at [137, 191] on label "[DATE]" at bounding box center [151, 188] width 29 height 15
click at [128, 191] on input "[DATE]" at bounding box center [146, 187] width 49 height 12
radio input "true"
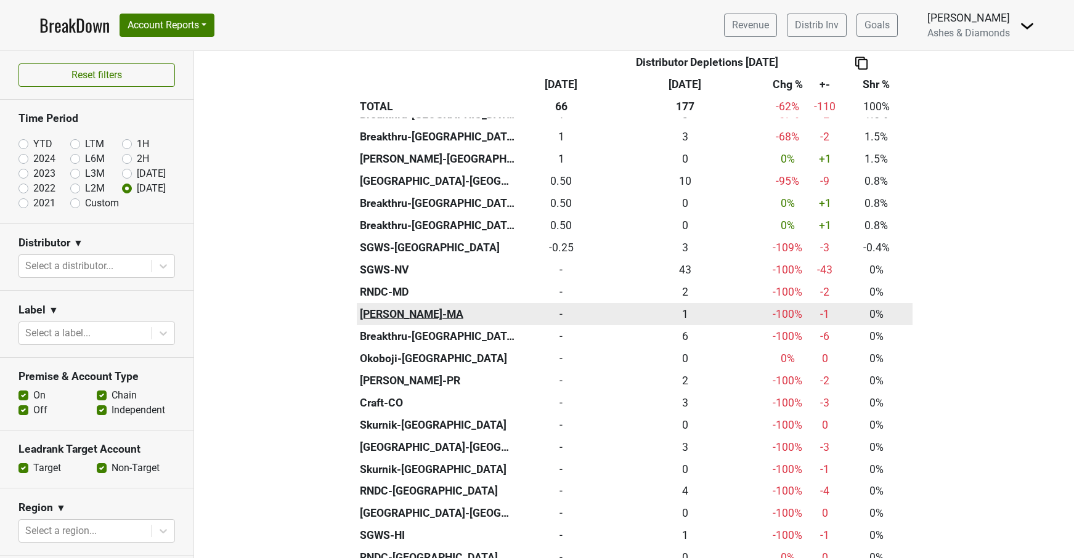
scroll to position [630, 0]
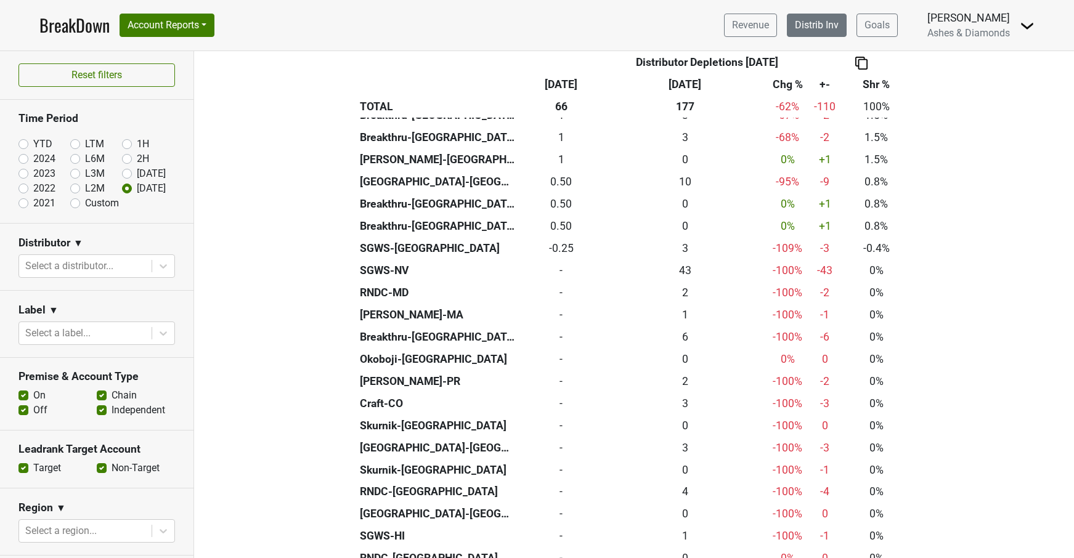
click at [824, 17] on link "Distrib Inv" at bounding box center [817, 25] width 60 height 23
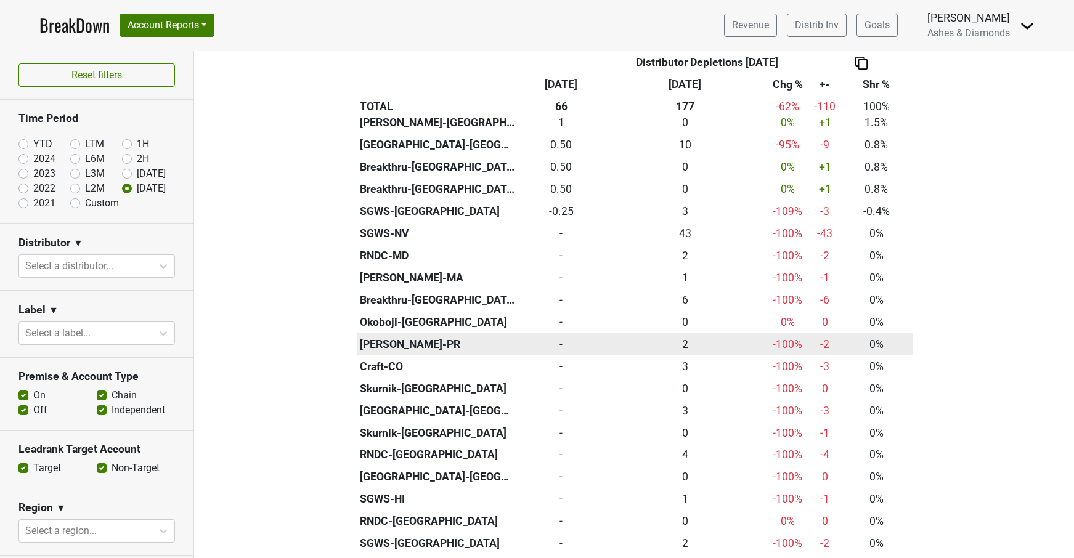
scroll to position [678, 0]
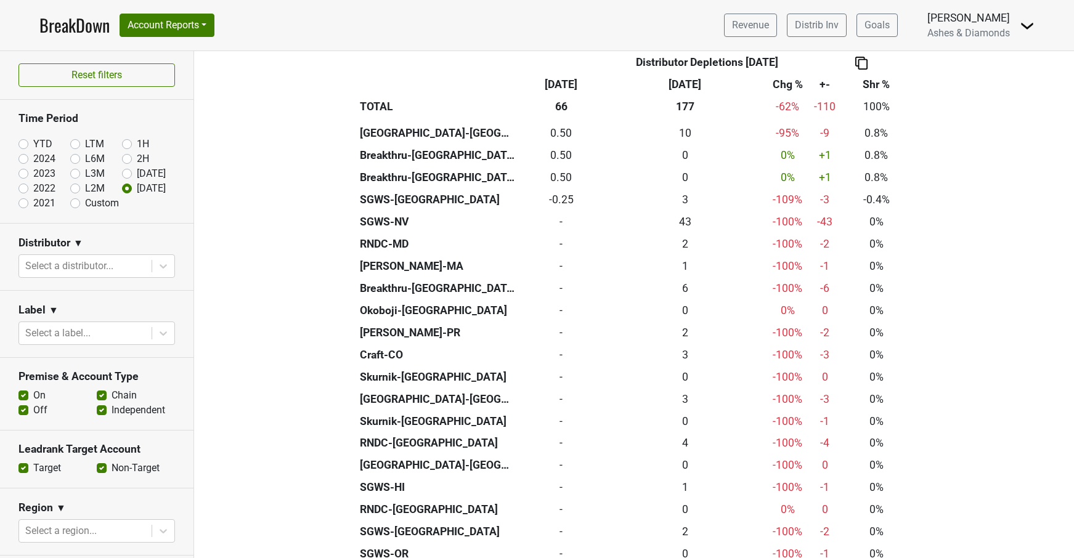
click at [33, 141] on label "YTD" at bounding box center [42, 144] width 19 height 15
click at [26, 141] on input "YTD" at bounding box center [42, 143] width 49 height 12
radio input "true"
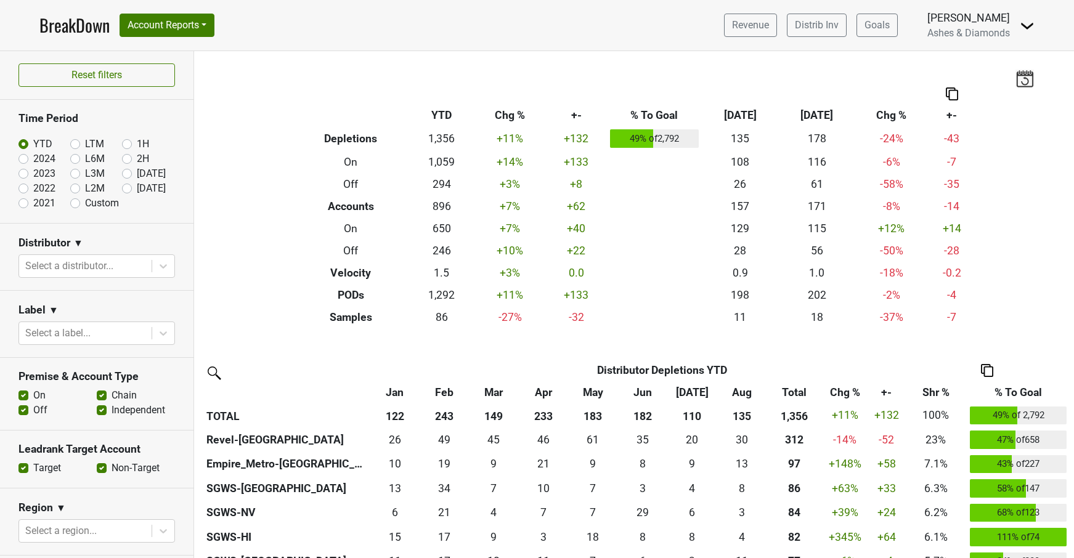
scroll to position [0, 0]
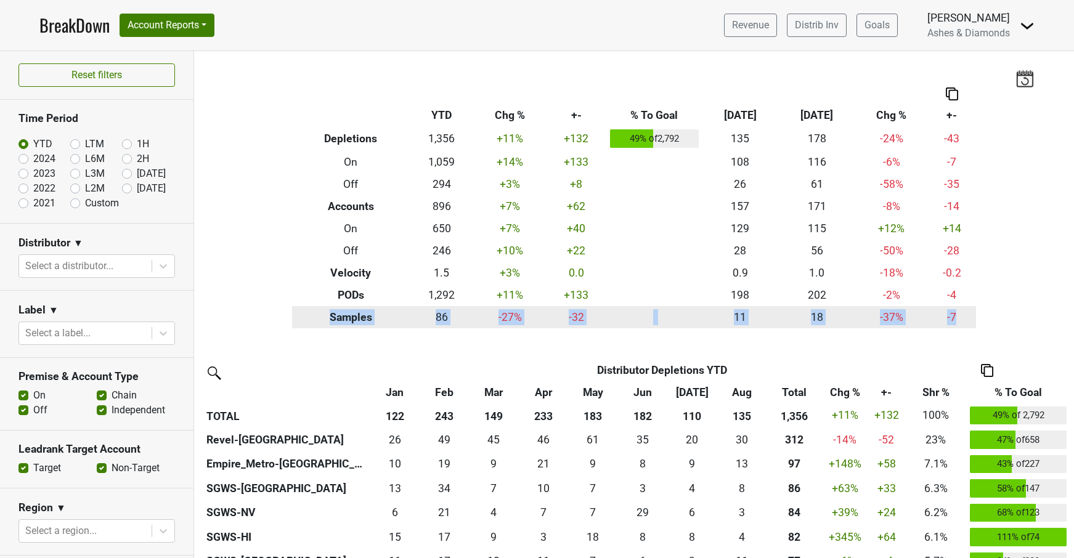
drag, startPoint x: 317, startPoint y: 314, endPoint x: 961, endPoint y: 314, distance: 643.4
click at [961, 314] on tr "Samples 86 -27 % -32 11 18 -37 % -7" at bounding box center [634, 317] width 684 height 22
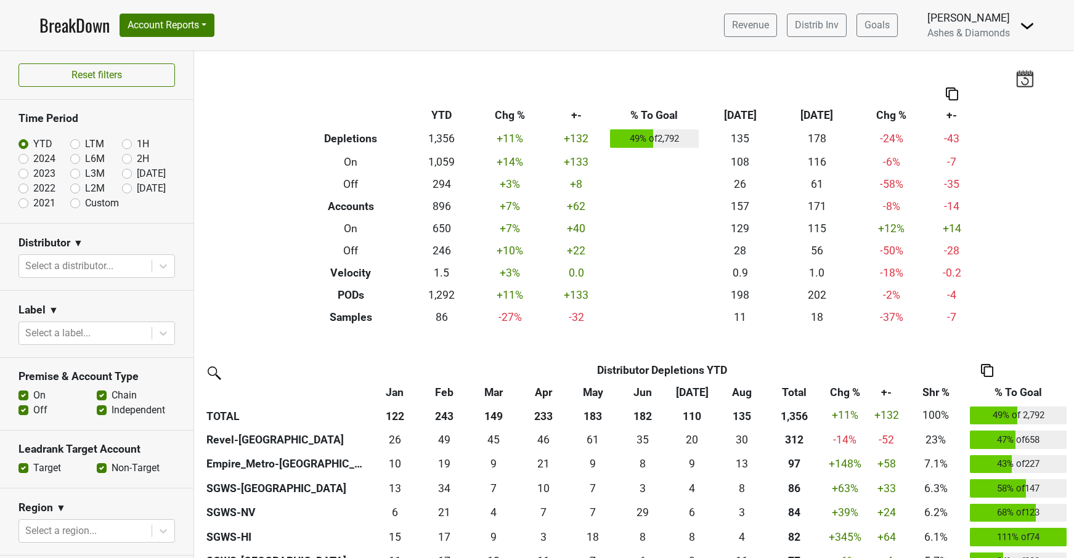
click at [973, 332] on div "Filters Breakdown Type YTD Chg % +- % To Goal Aug ‘25 Aug ‘24 Chg % +- Depletio…" at bounding box center [634, 304] width 880 height 507
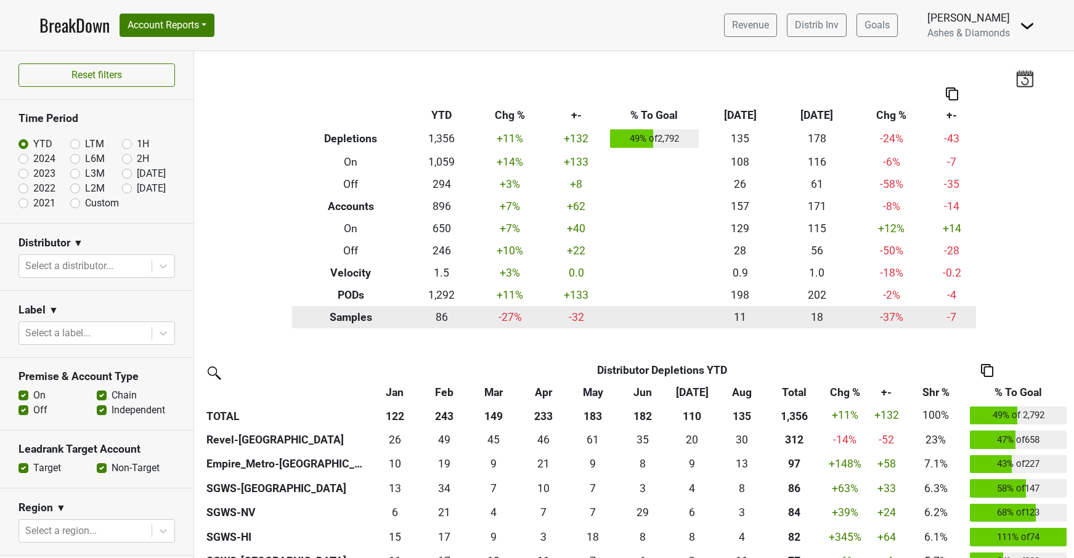
click at [431, 314] on td "86" at bounding box center [441, 317] width 65 height 22
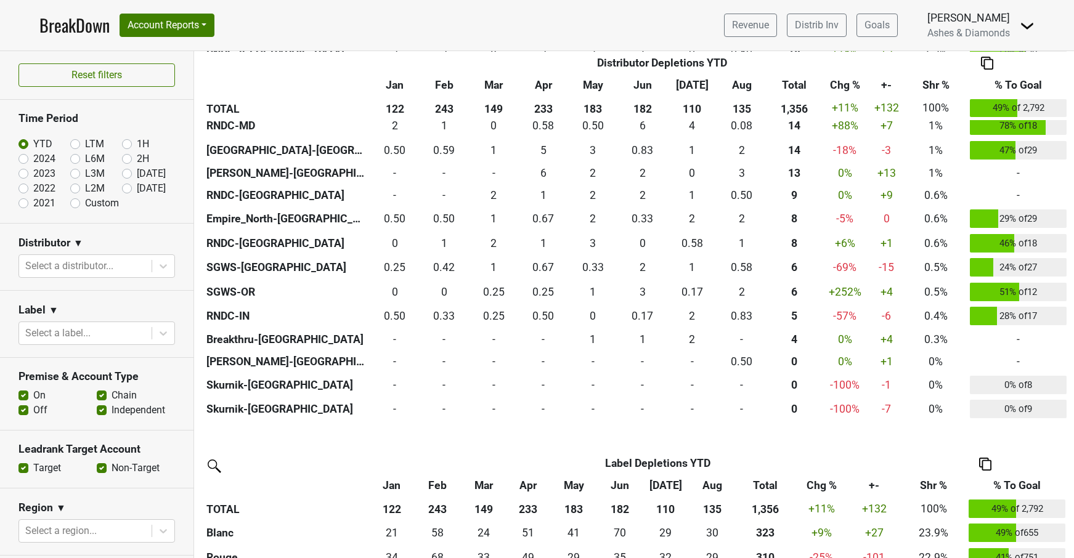
scroll to position [921, 0]
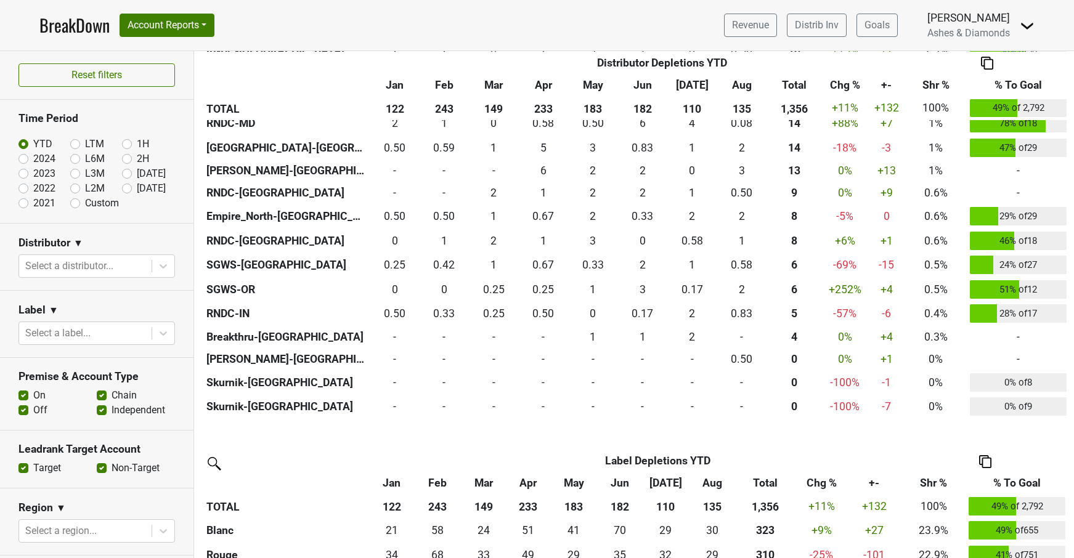
click at [137, 186] on label "[DATE]" at bounding box center [151, 188] width 29 height 15
click at [126, 186] on input "[DATE]" at bounding box center [146, 187] width 49 height 12
radio input "true"
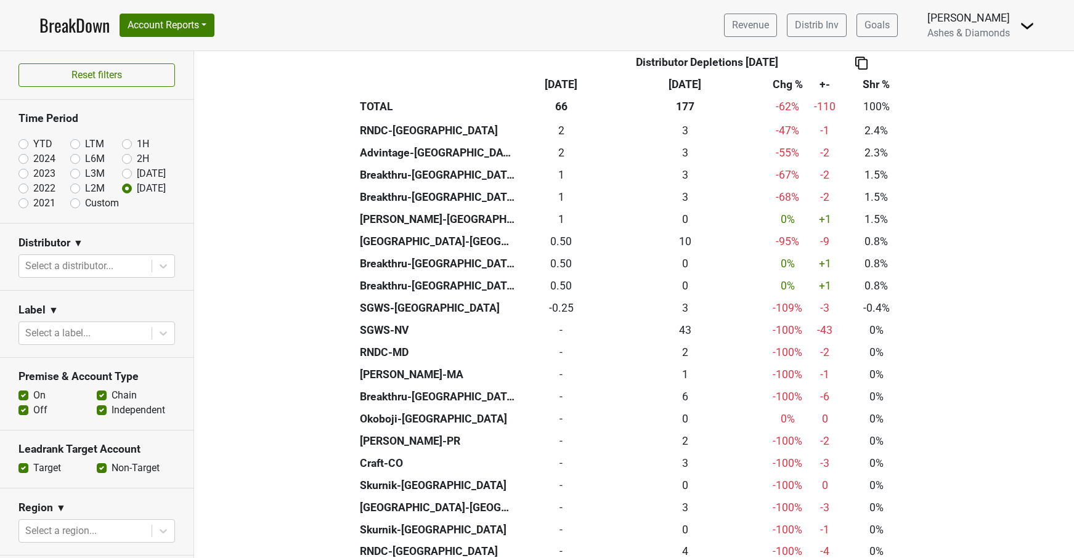
scroll to position [569, 0]
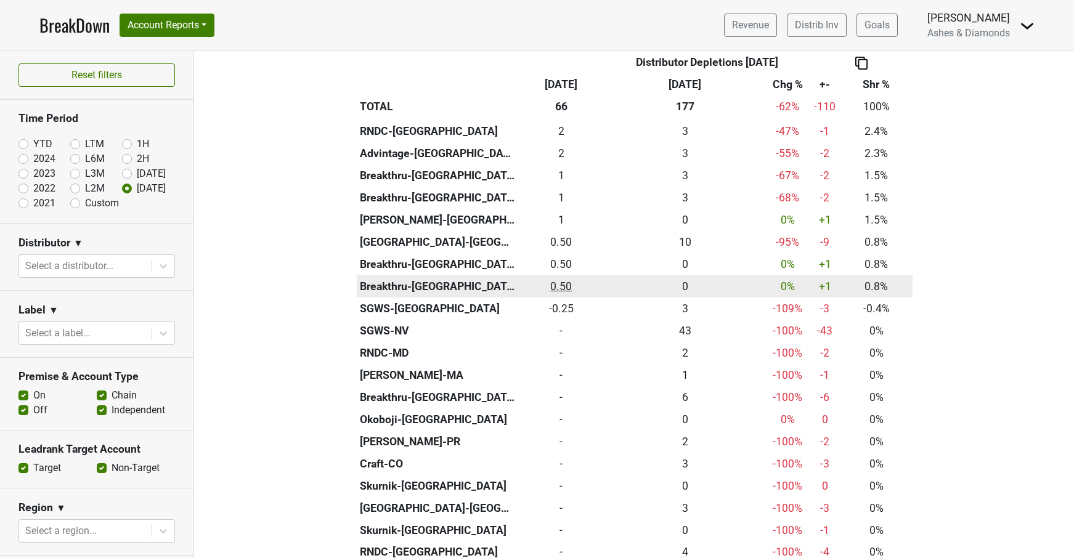
click at [564, 279] on div "0.5 0.50" at bounding box center [561, 287] width 81 height 16
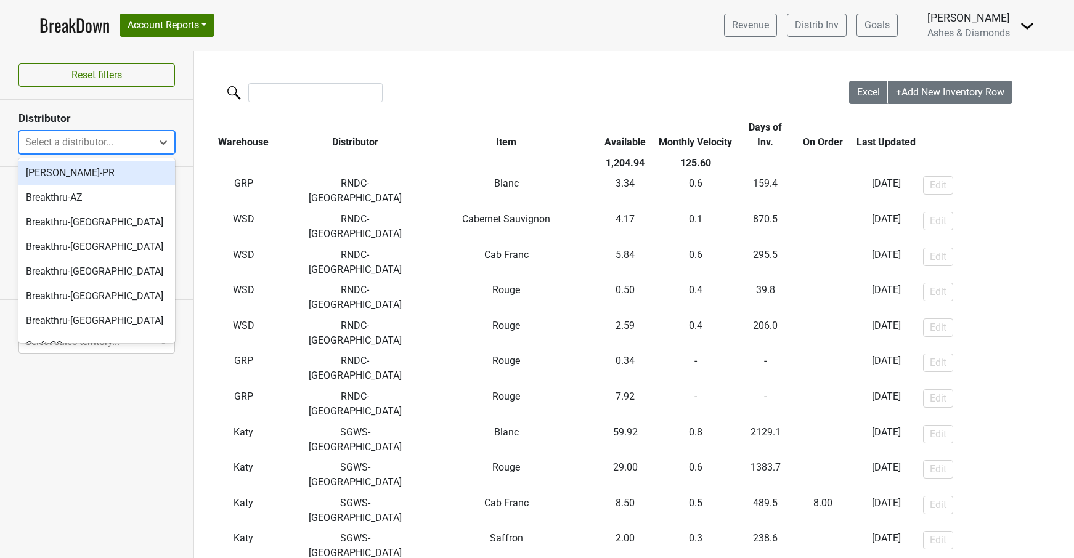
click at [92, 139] on div "Select a distributor..." at bounding box center [85, 142] width 120 height 15
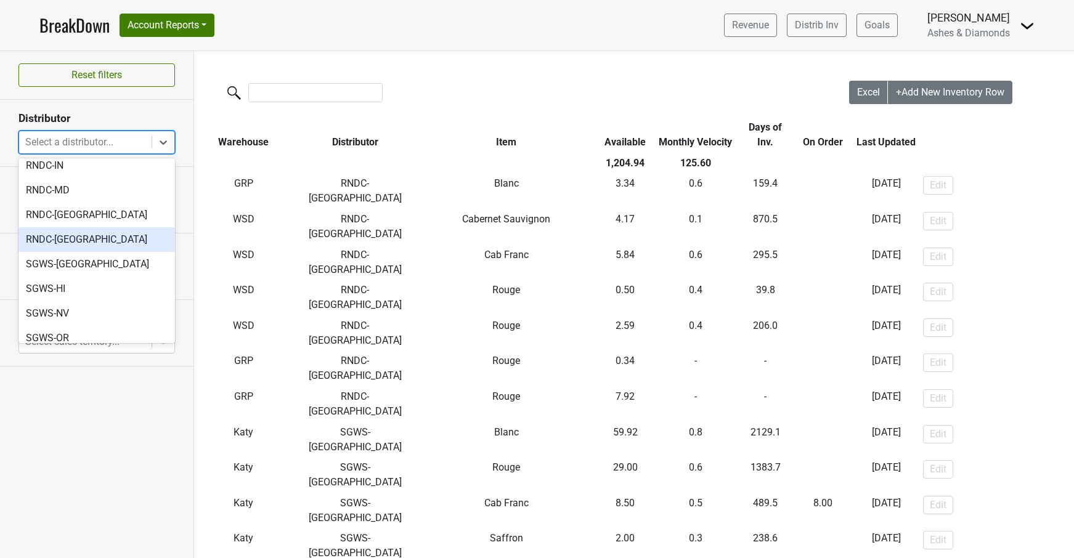
scroll to position [436, 0]
click at [384, 39] on nav "BreakDown Account Reports SuperRanker Map Award Progress Chain Compliance CRM N…" at bounding box center [537, 25] width 1015 height 51
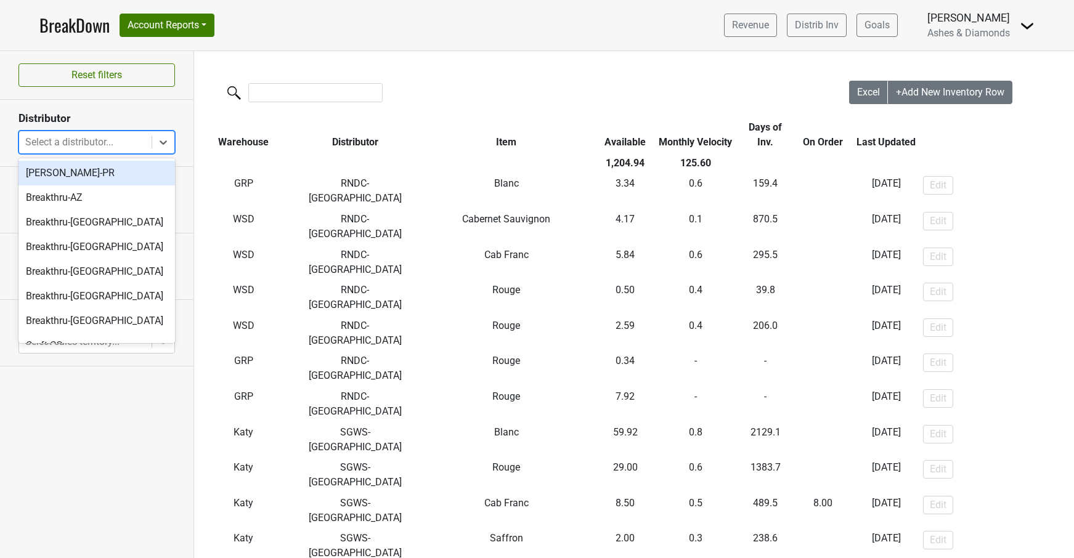
click at [117, 145] on div at bounding box center [85, 142] width 120 height 17
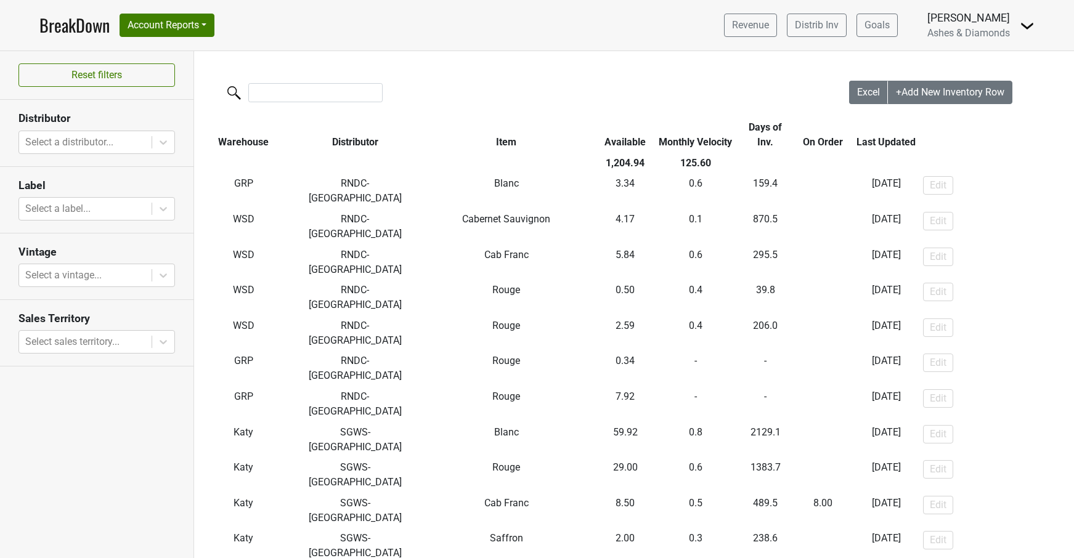
click at [351, 25] on nav "BreakDown Account Reports SuperRanker Map Award Progress Chain Compliance CRM N…" at bounding box center [537, 25] width 1015 height 51
